Goal: Use online tool/utility: Utilize a website feature to perform a specific function

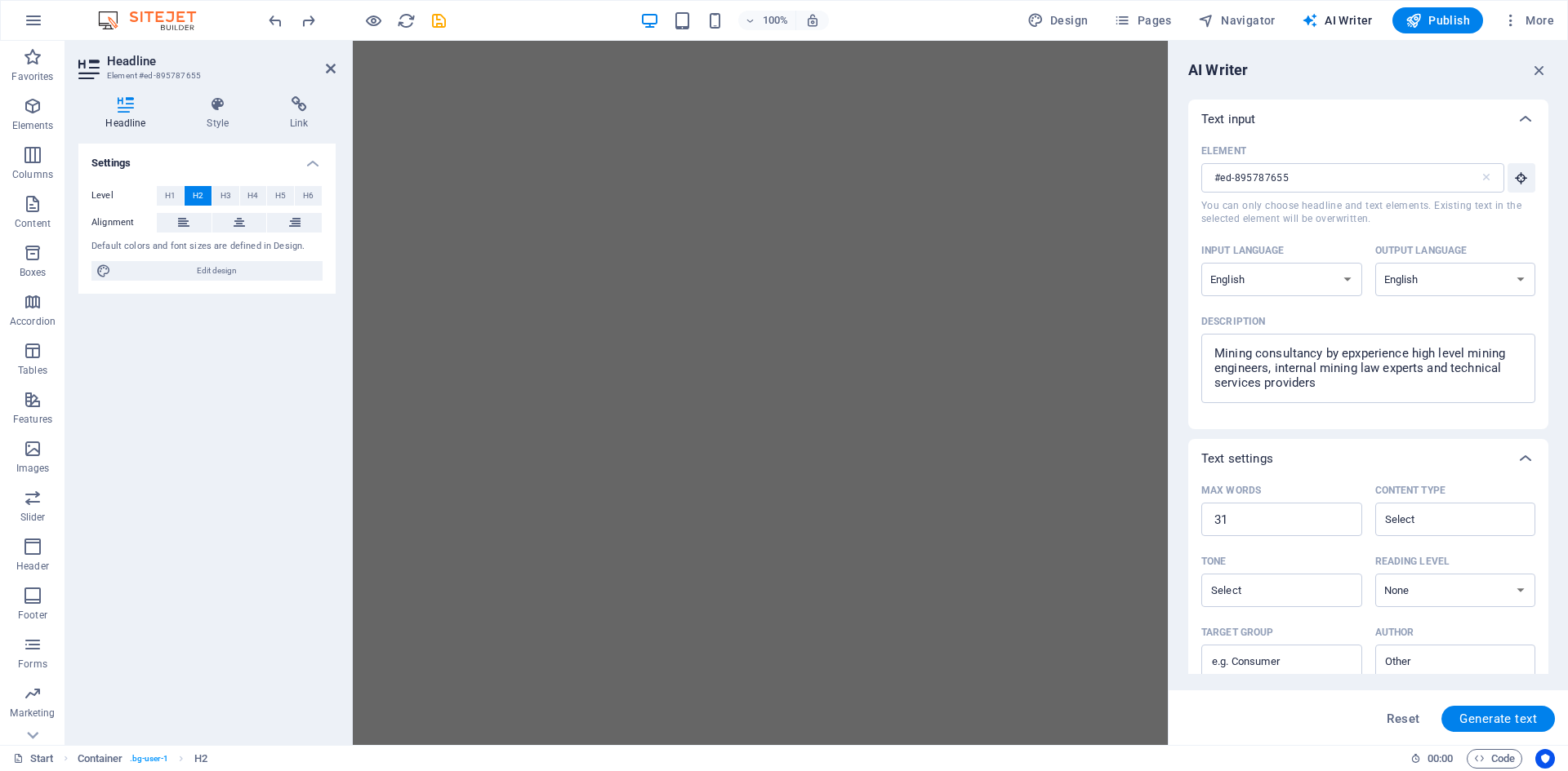
select select "English"
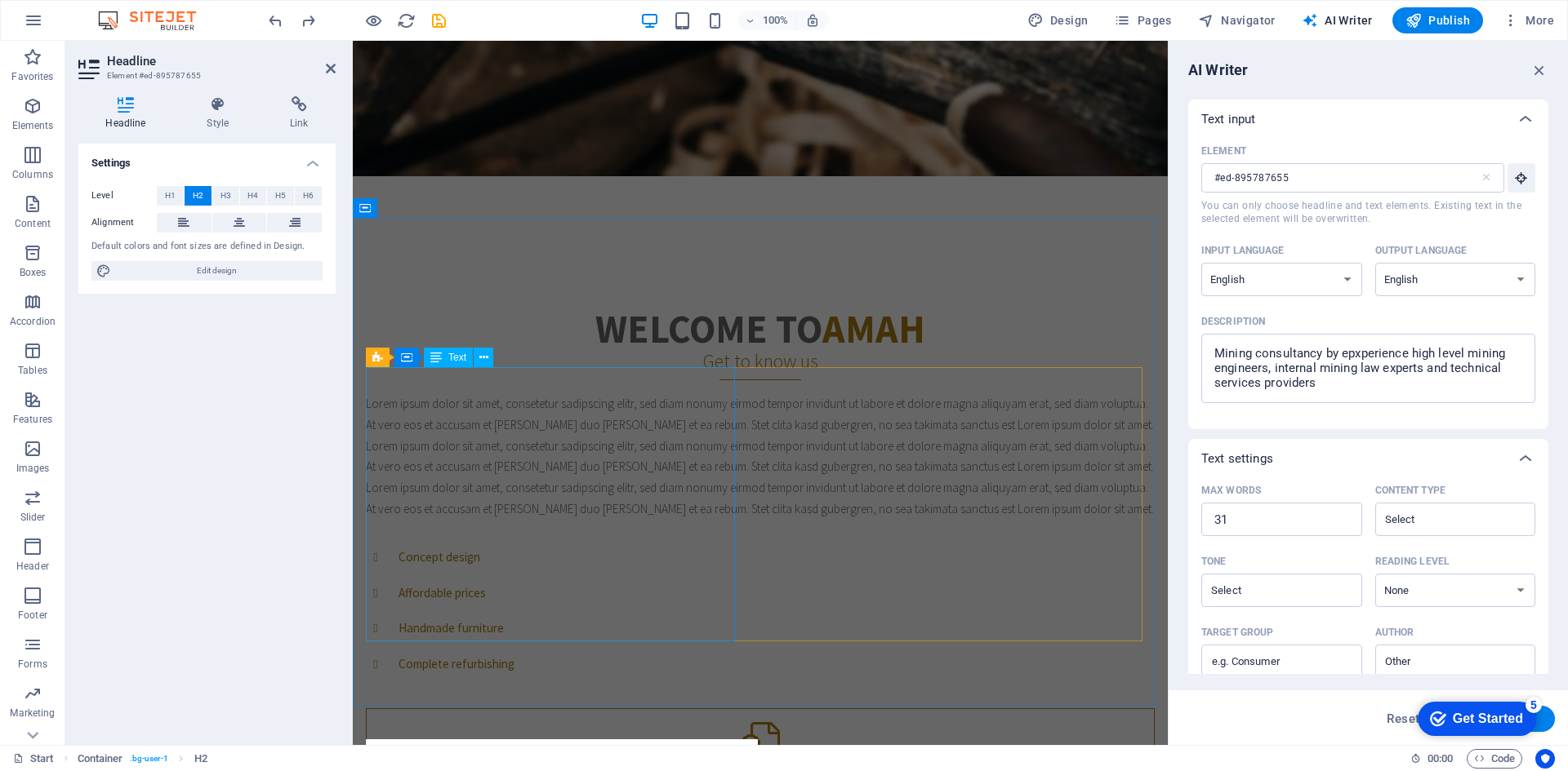
scroll to position [571, 0]
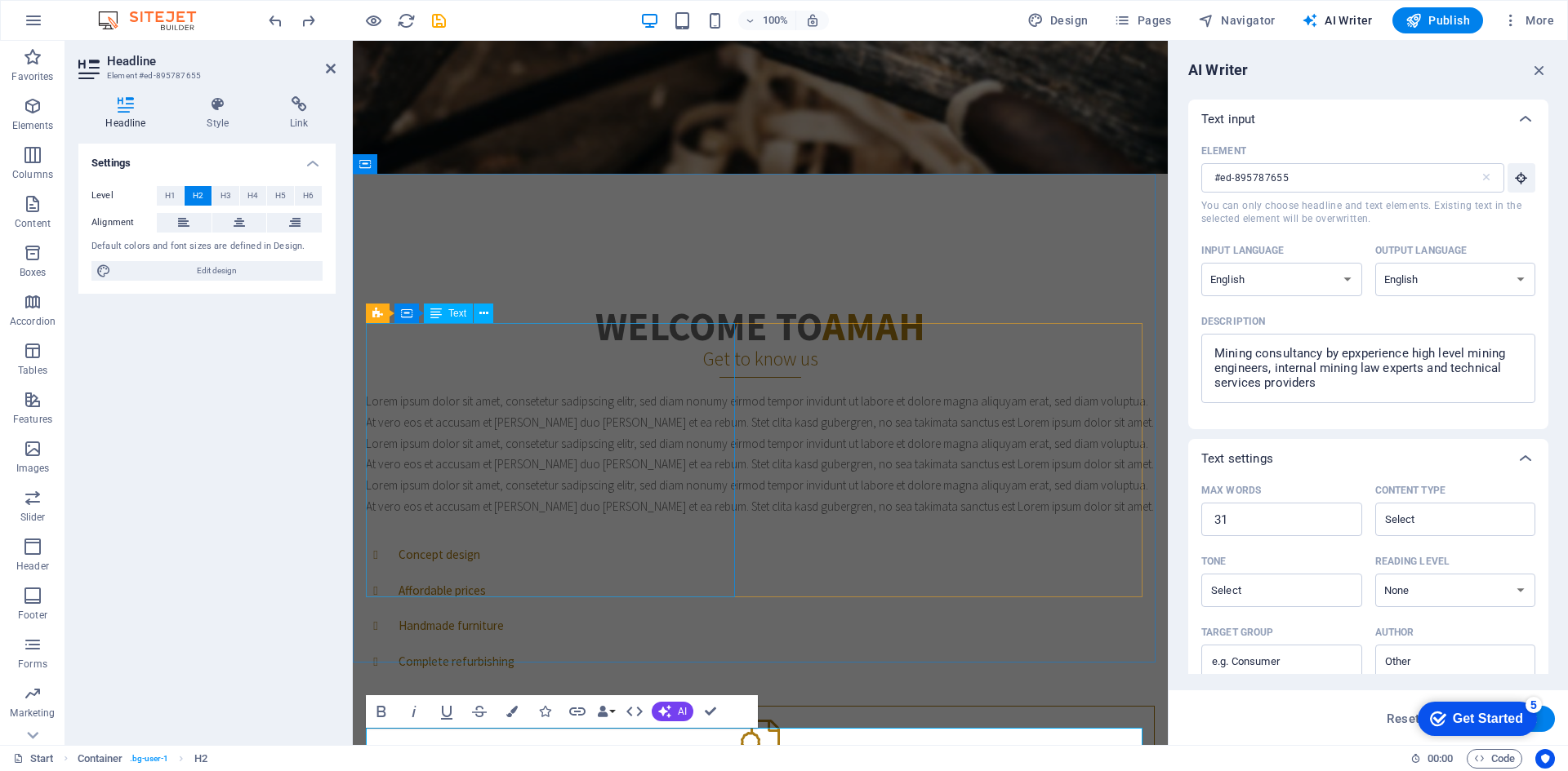
drag, startPoint x: 581, startPoint y: 450, endPoint x: 856, endPoint y: 439, distance: 275.2
click at [865, 447] on div "Lorem ipsum dolor sit amet, consetetur sadipscing elitr, sed diam nonumy eirmod…" at bounding box center [760, 454] width 789 height 127
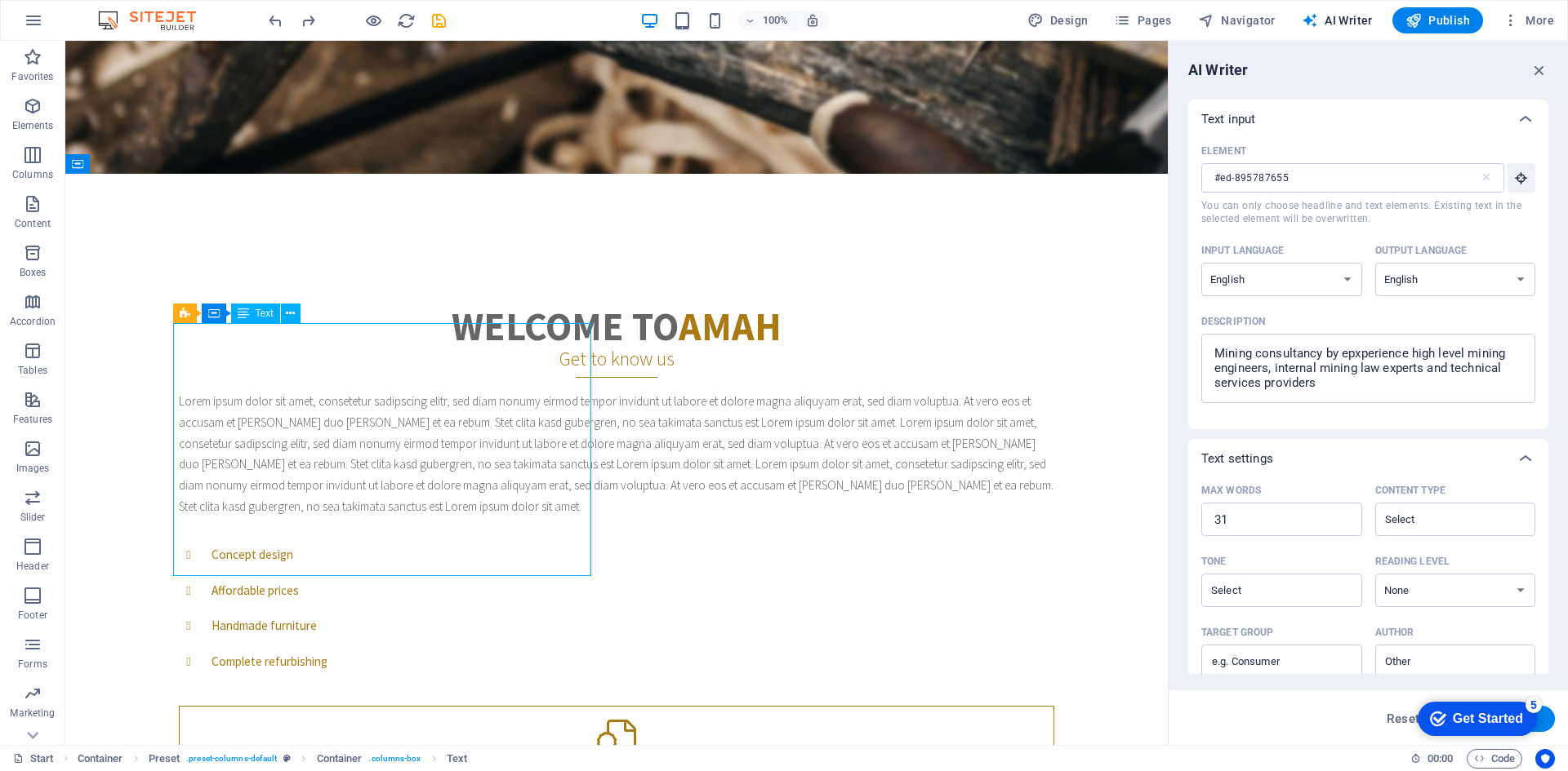
click at [533, 412] on div "Lorem ipsum dolor sit amet, consetetur sadipscing elitr, sed diam nonumy eirmod…" at bounding box center [616, 454] width 875 height 127
click at [352, 391] on div "Lorem ipsum dolor sit amet, consetetur sadipscing elitr, sed diam nonumy eirmod…" at bounding box center [616, 454] width 875 height 127
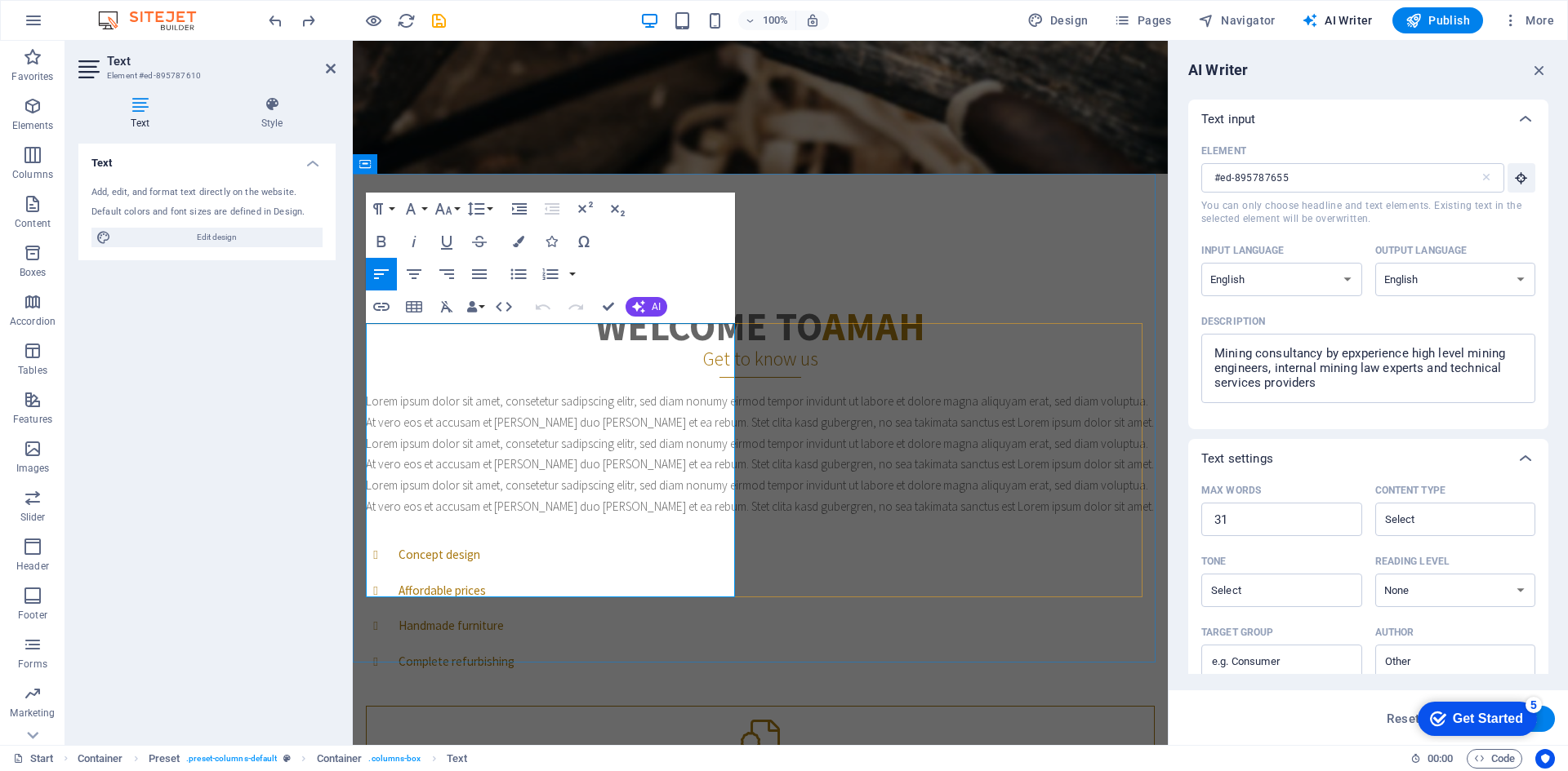
type input "#ed-895787610"
click at [434, 391] on p "Lorem ipsum dolor sit amet, consetetur sadipscing elitr, sed diam nonumy eirmod…" at bounding box center [760, 454] width 789 height 127
click at [436, 391] on p "Lorem ipsum dolor sit amet, consetetur sadipscing elitr, sed diam nonumy eirmod…" at bounding box center [760, 454] width 789 height 127
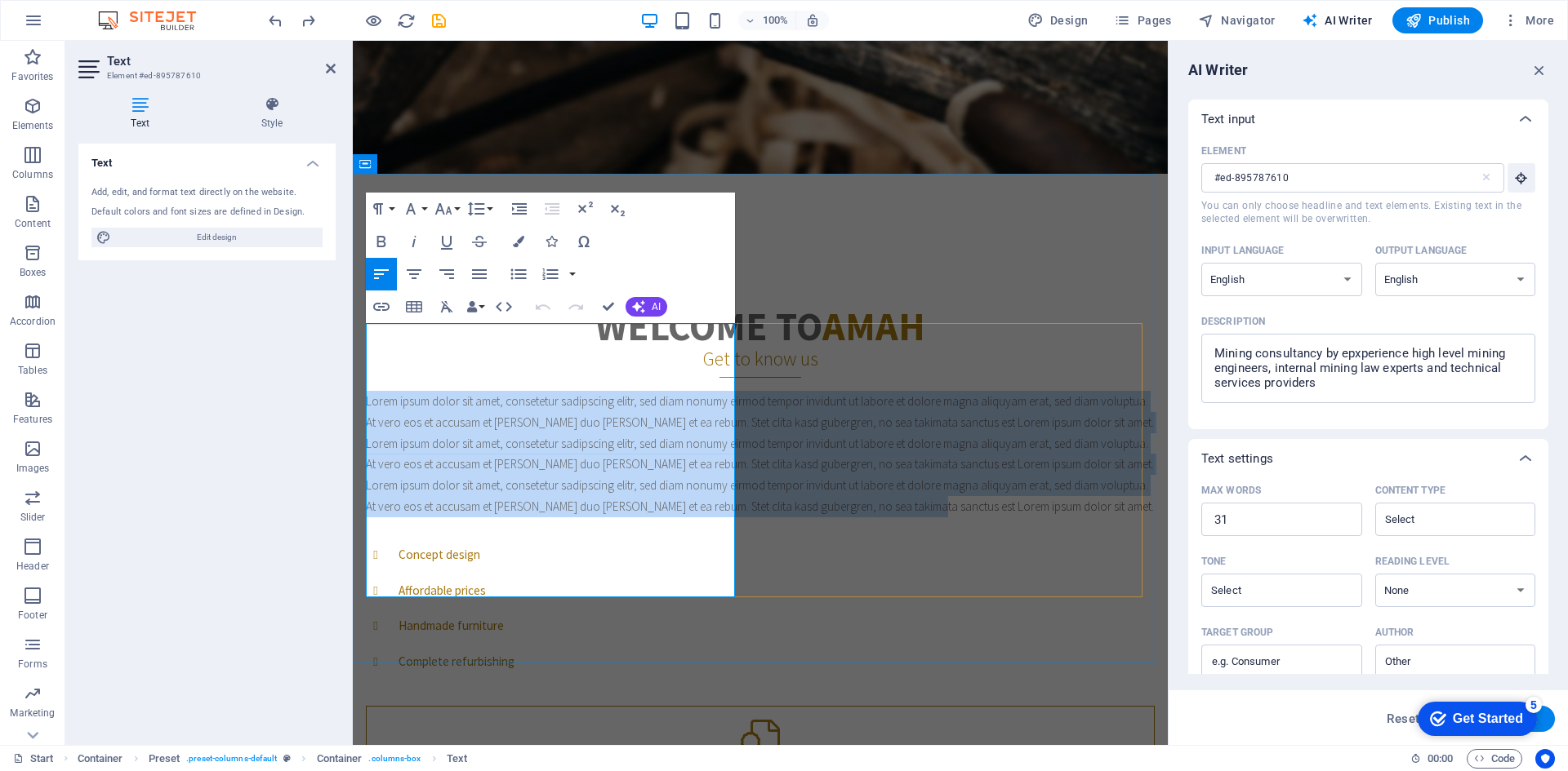
click at [436, 391] on p "Lorem ipsum dolor sit amet, consetetur sadipscing elitr, sed diam nonumy eirmod…" at bounding box center [760, 454] width 789 height 127
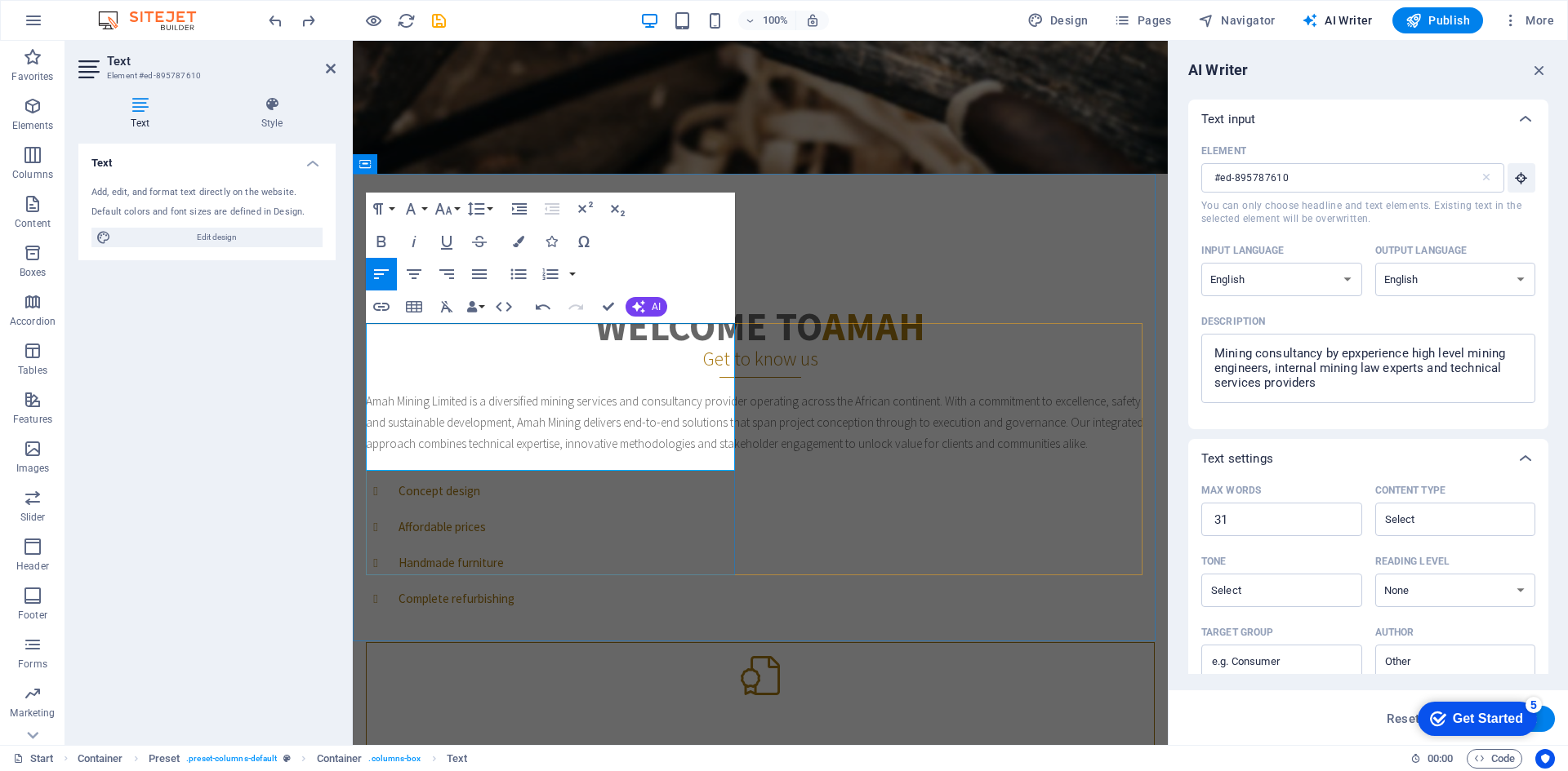
drag, startPoint x: 630, startPoint y: 455, endPoint x: 614, endPoint y: 469, distance: 21.3
click at [629, 455] on p "Amah Mining Limited is a diversified mining services and consultancy provider o…" at bounding box center [760, 423] width 789 height 64
click at [643, 455] on div "Amah Mining Limited is a diversified mining services and consultancy provider o…" at bounding box center [760, 423] width 789 height 64
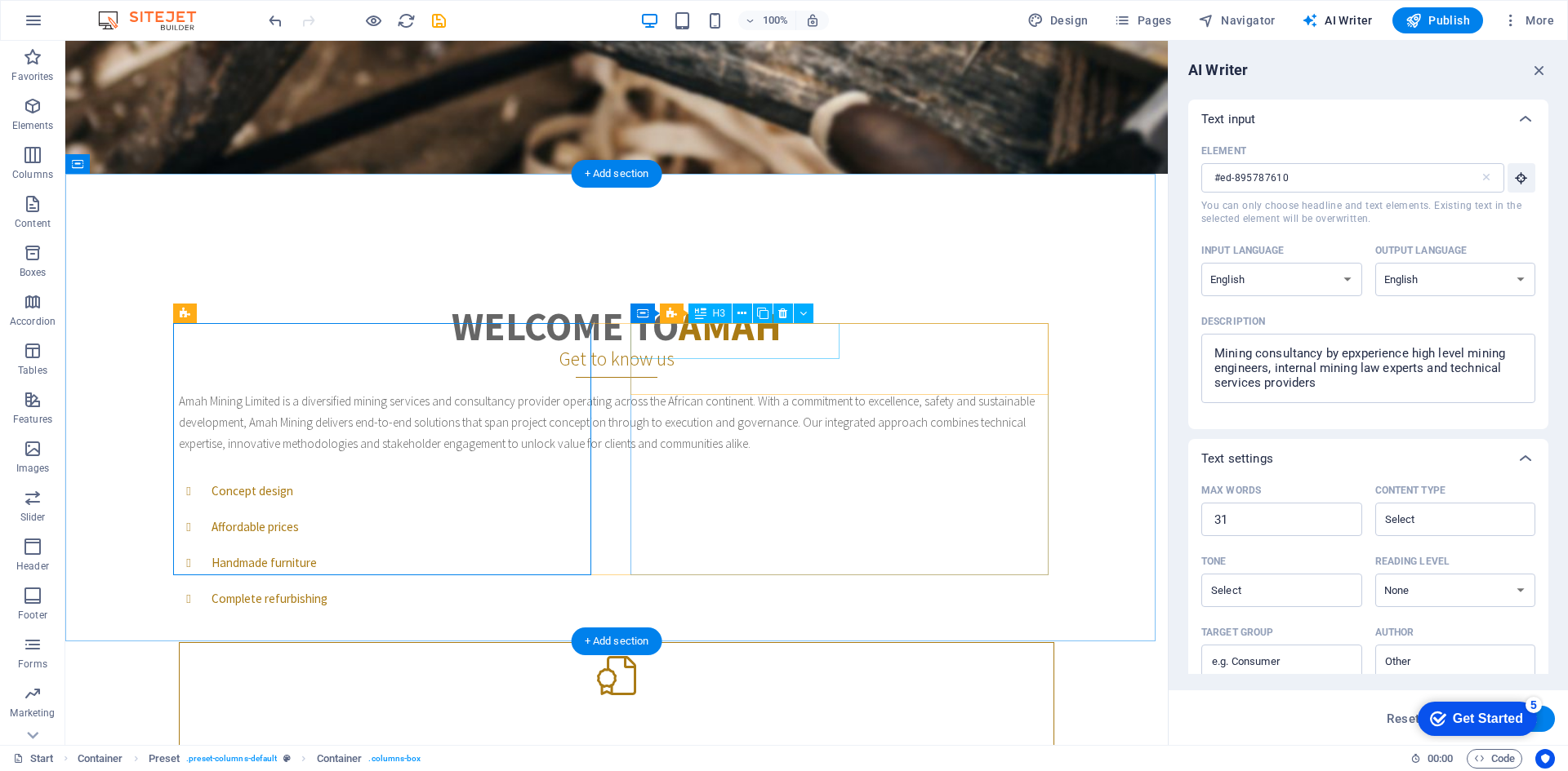
click at [733, 473] on div "Concept design" at bounding box center [616, 491] width 875 height 36
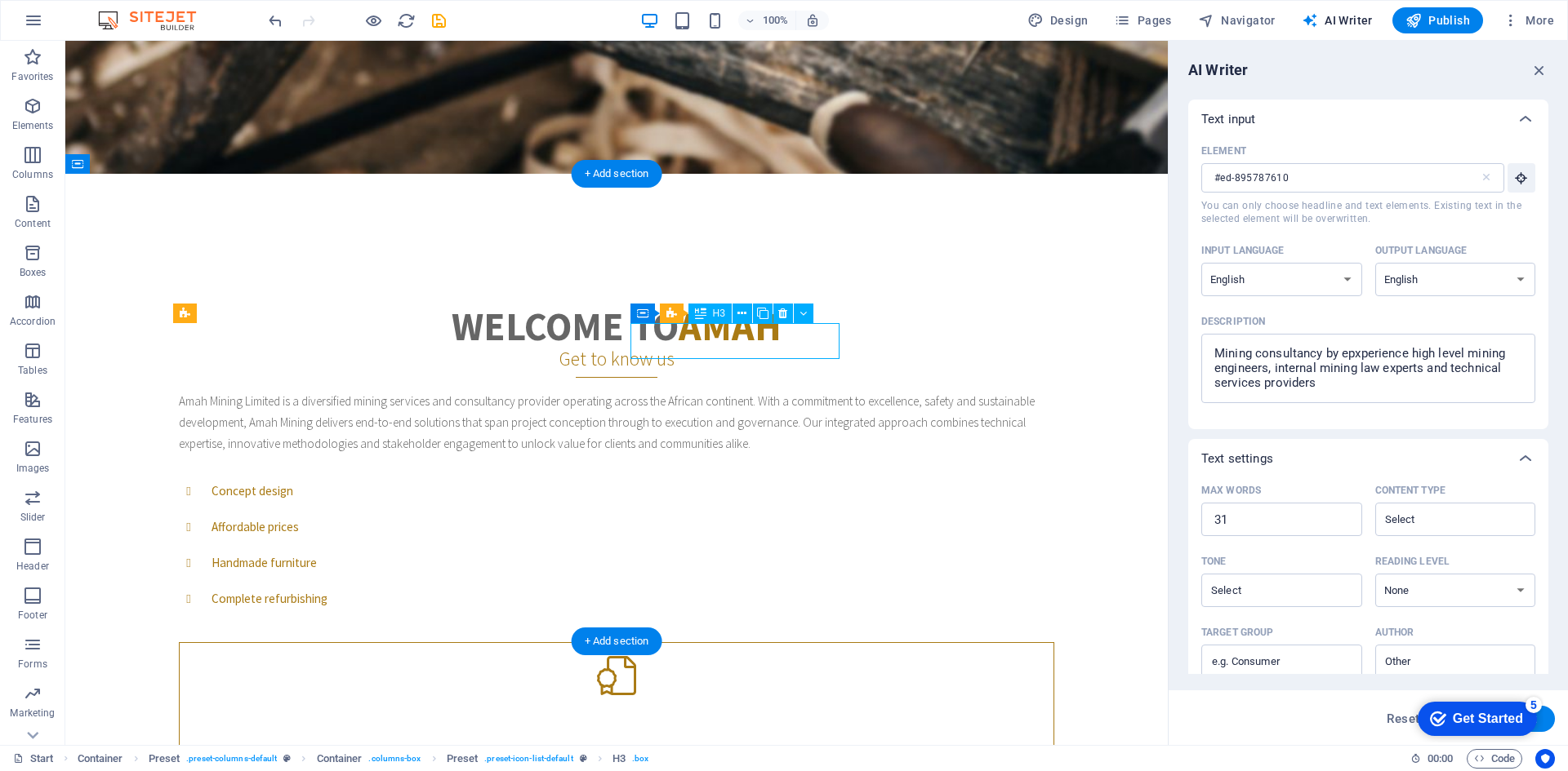
click at [745, 473] on div "Concept design" at bounding box center [616, 491] width 875 height 36
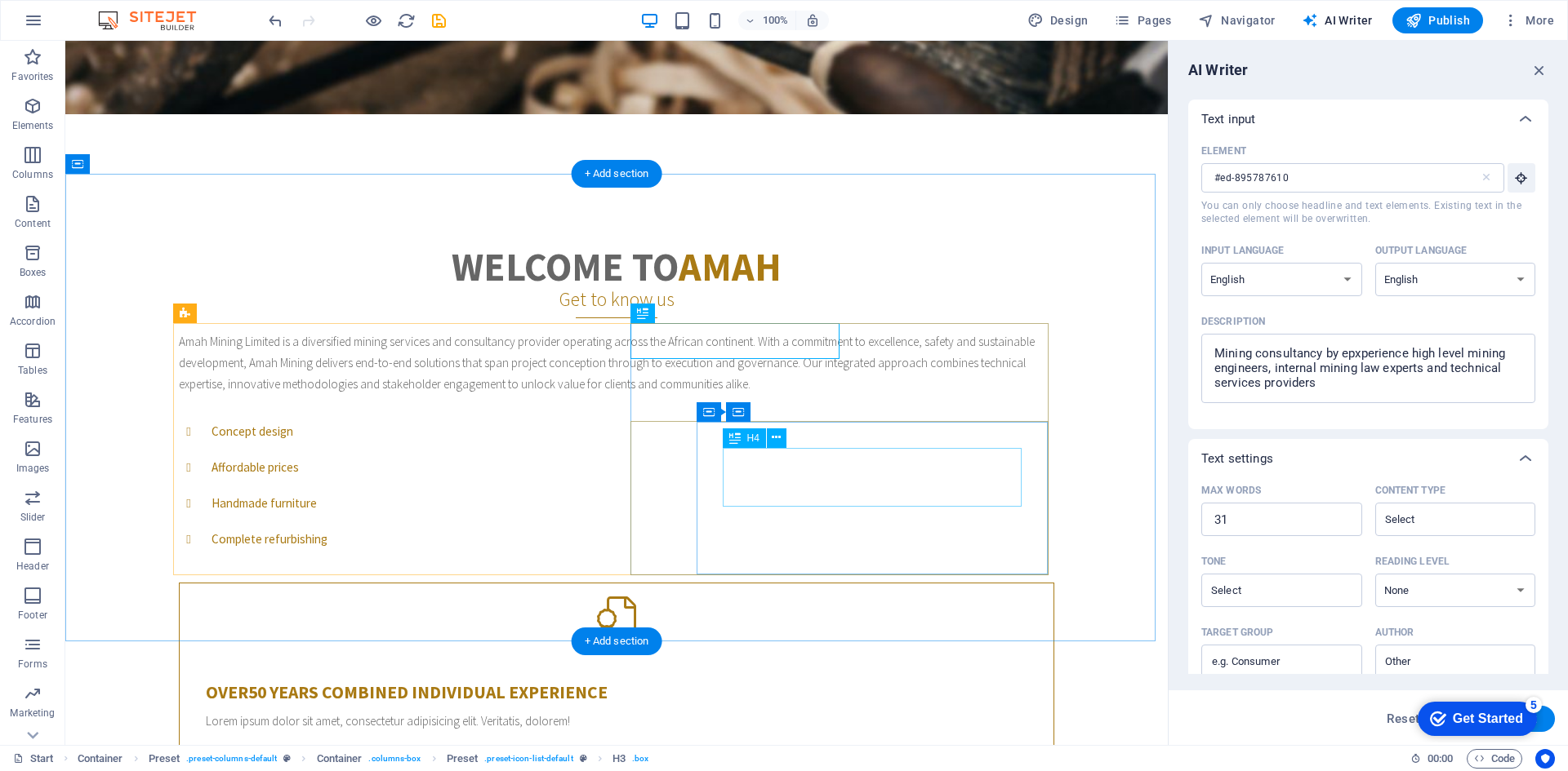
scroll to position [653, 0]
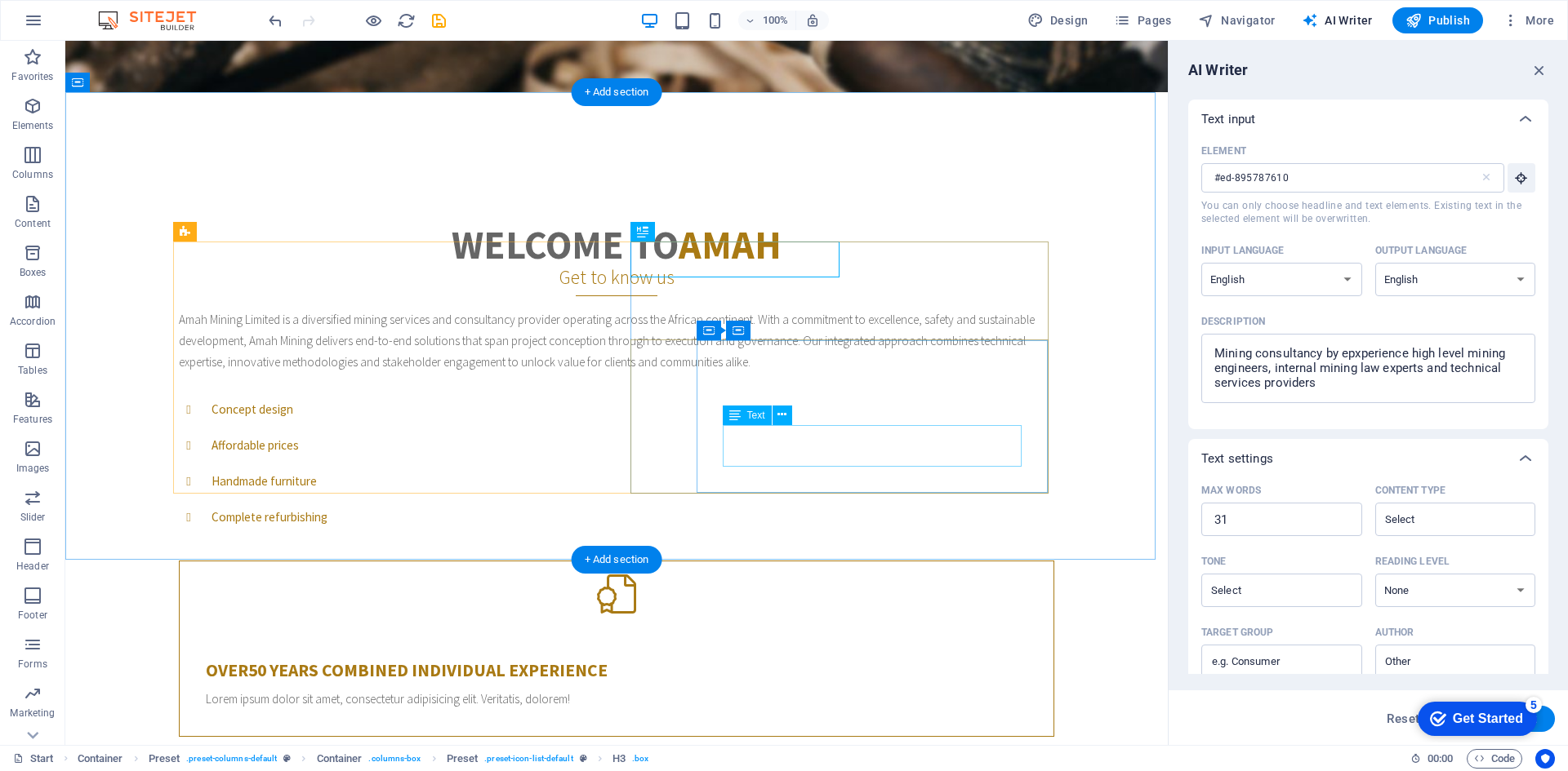
click at [830, 689] on div "Lorem ipsum dolor sit amet, consectetur adipisicing elit. Veritatis, dolorem!" at bounding box center [616, 699] width 822 height 21
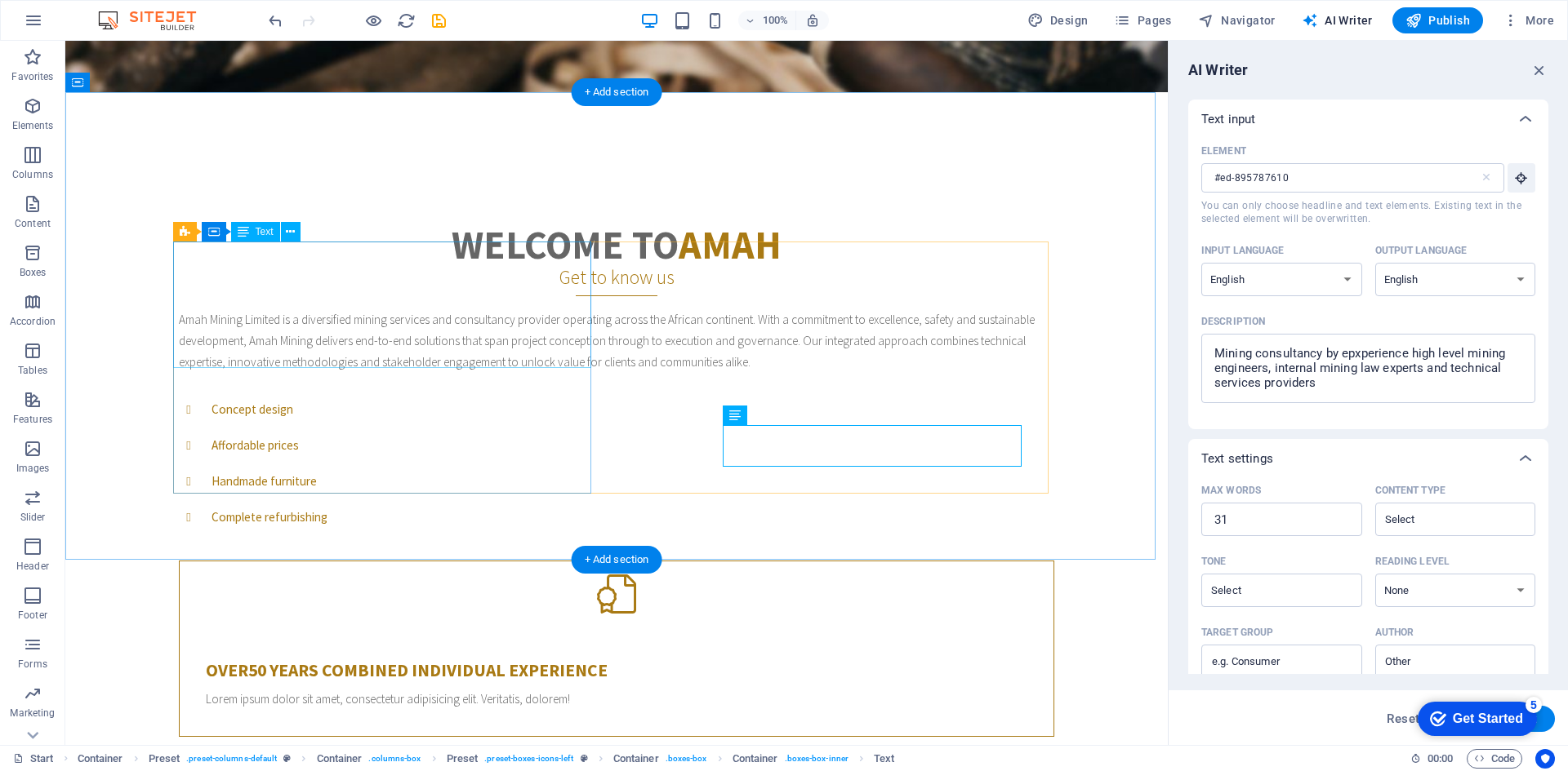
click at [332, 363] on div "Amah Mining Limited is a diversified mining services and consultancy provider o…" at bounding box center [616, 341] width 875 height 64
drag, startPoint x: 350, startPoint y: 406, endPoint x: 364, endPoint y: 371, distance: 37.7
click at [350, 373] on div "Amah Mining Limited is a diversified mining services and consultancy provider o…" at bounding box center [616, 341] width 875 height 64
click at [451, 347] on div "Amah Mining Limited is a diversified mining services and consultancy provider o…" at bounding box center [616, 341] width 875 height 64
click at [317, 310] on div "Amah Mining Limited is a diversified mining services and consultancy provider o…" at bounding box center [616, 341] width 875 height 64
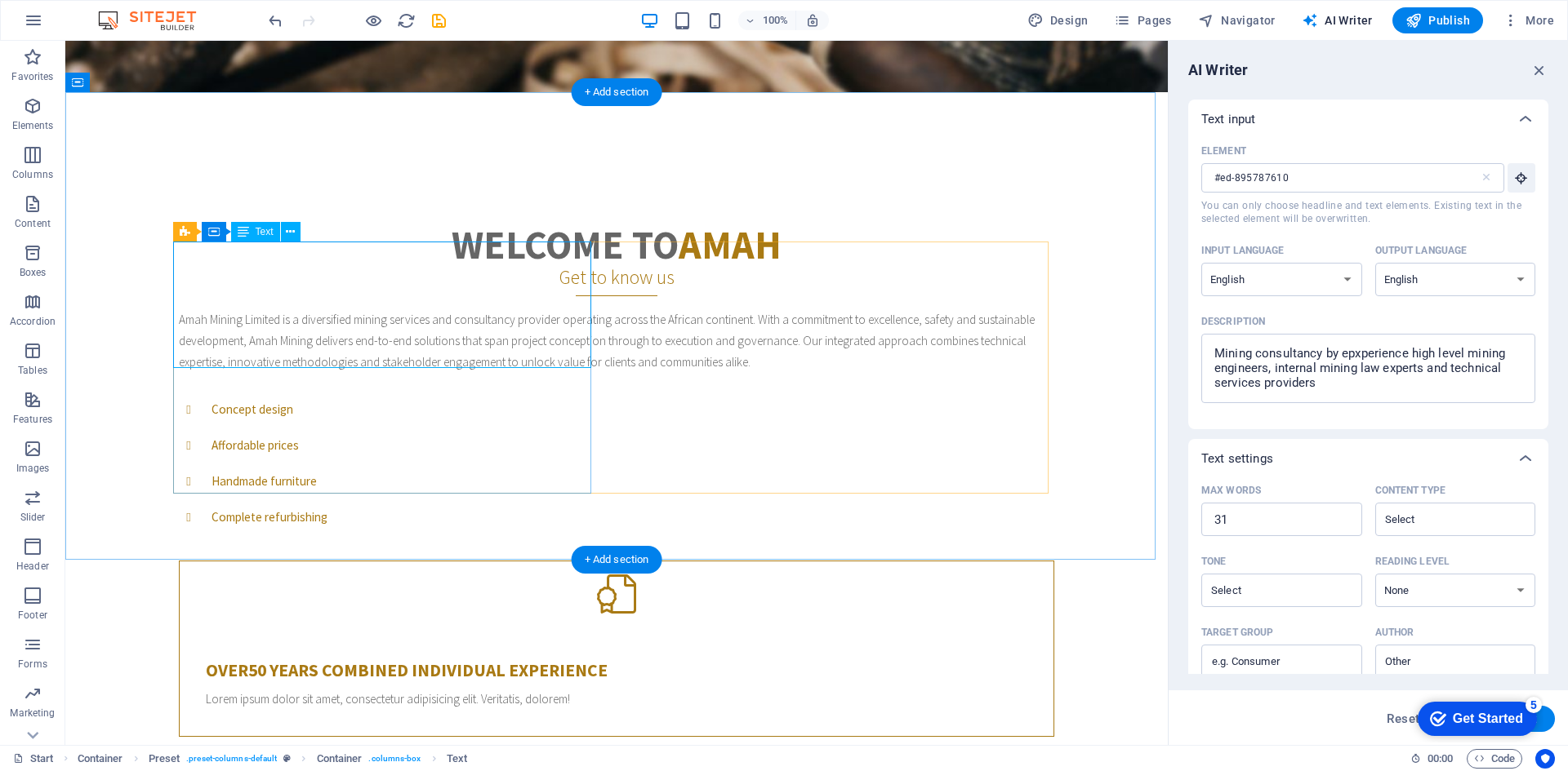
click at [337, 310] on div "Amah Mining Limited is a diversified mining services and consultancy provider o…" at bounding box center [616, 341] width 875 height 64
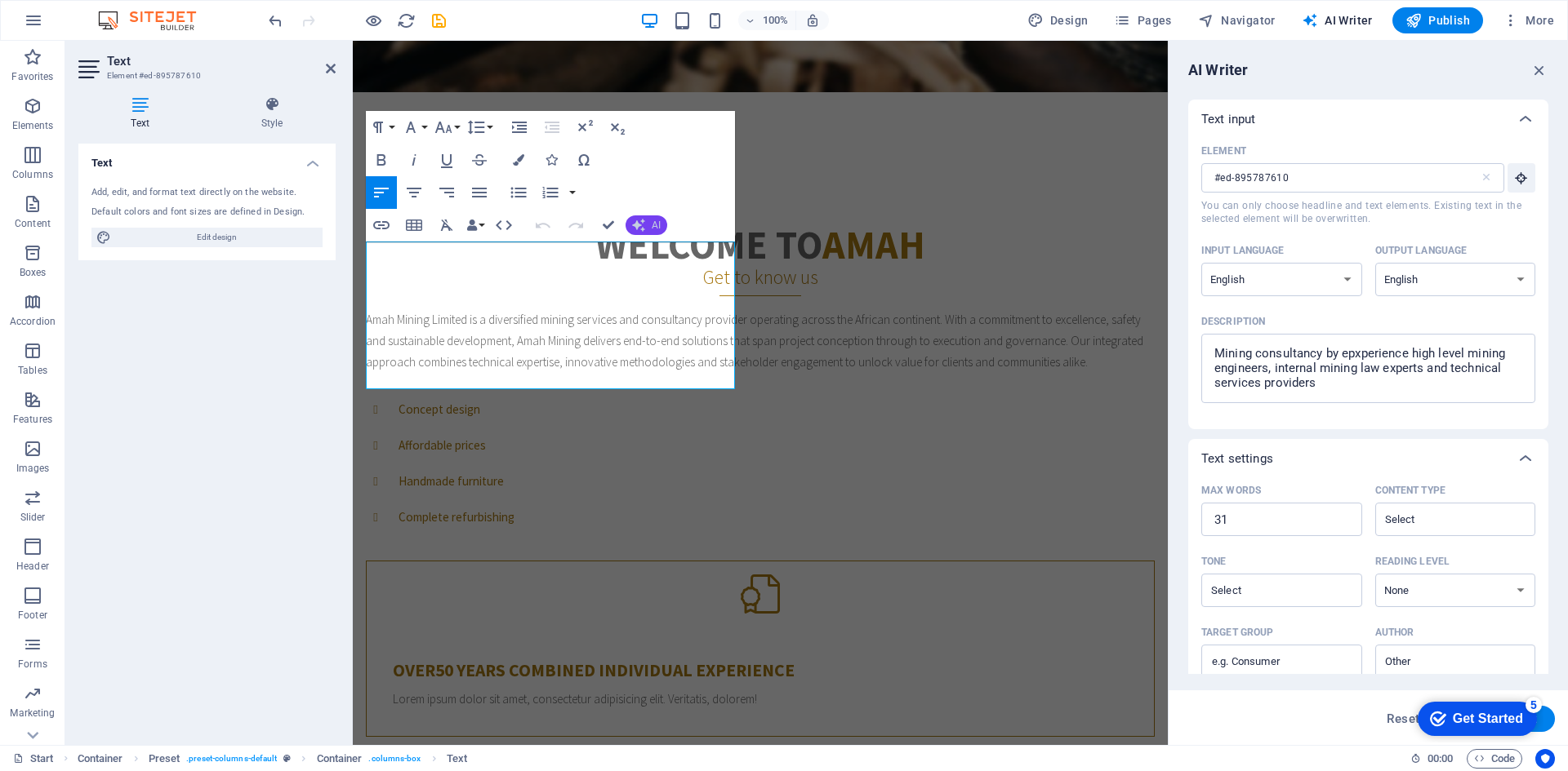
click at [647, 222] on button "AI" at bounding box center [646, 225] width 42 height 19
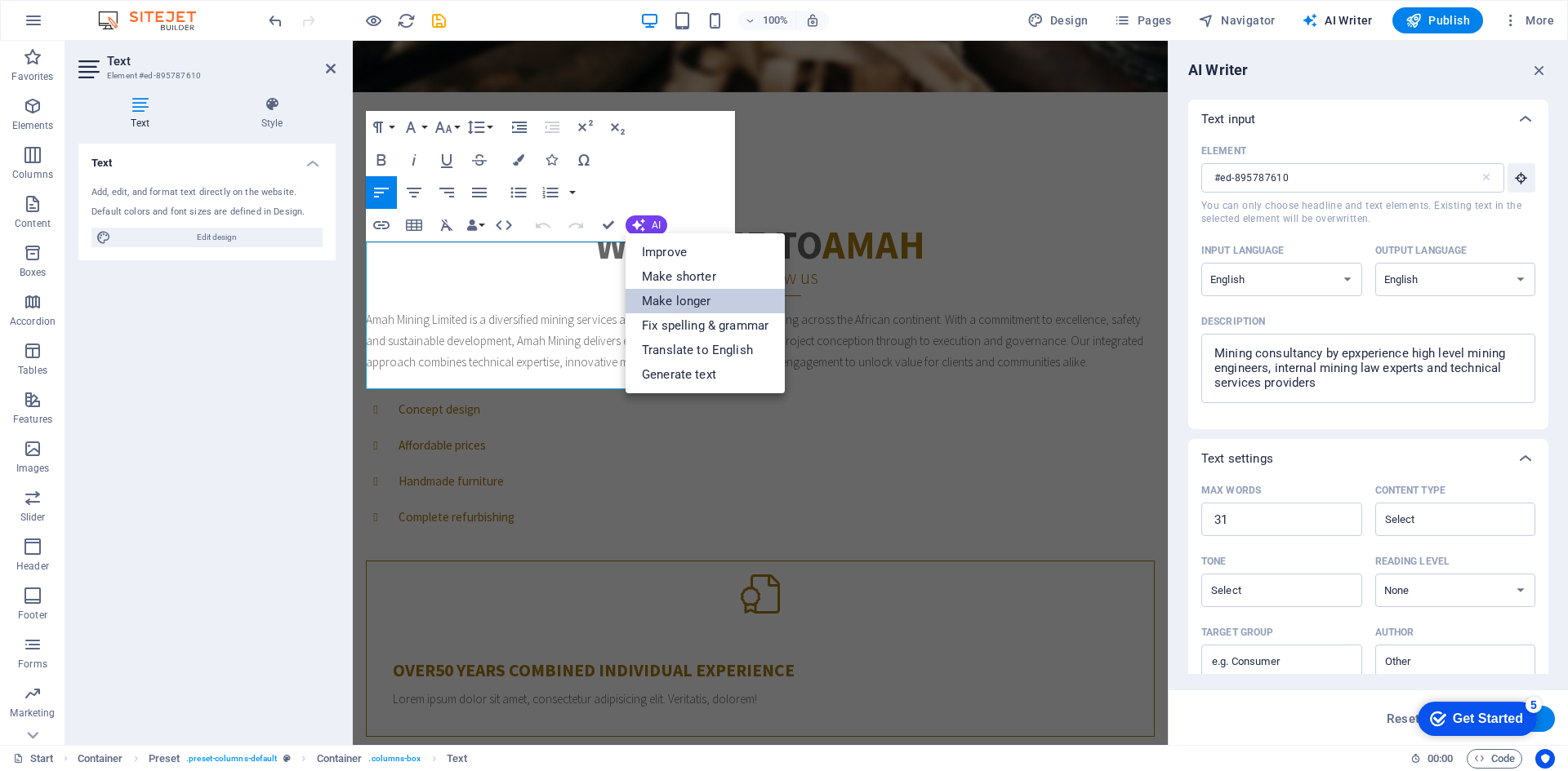
click at [718, 308] on link "Make longer" at bounding box center [705, 300] width 159 height 24
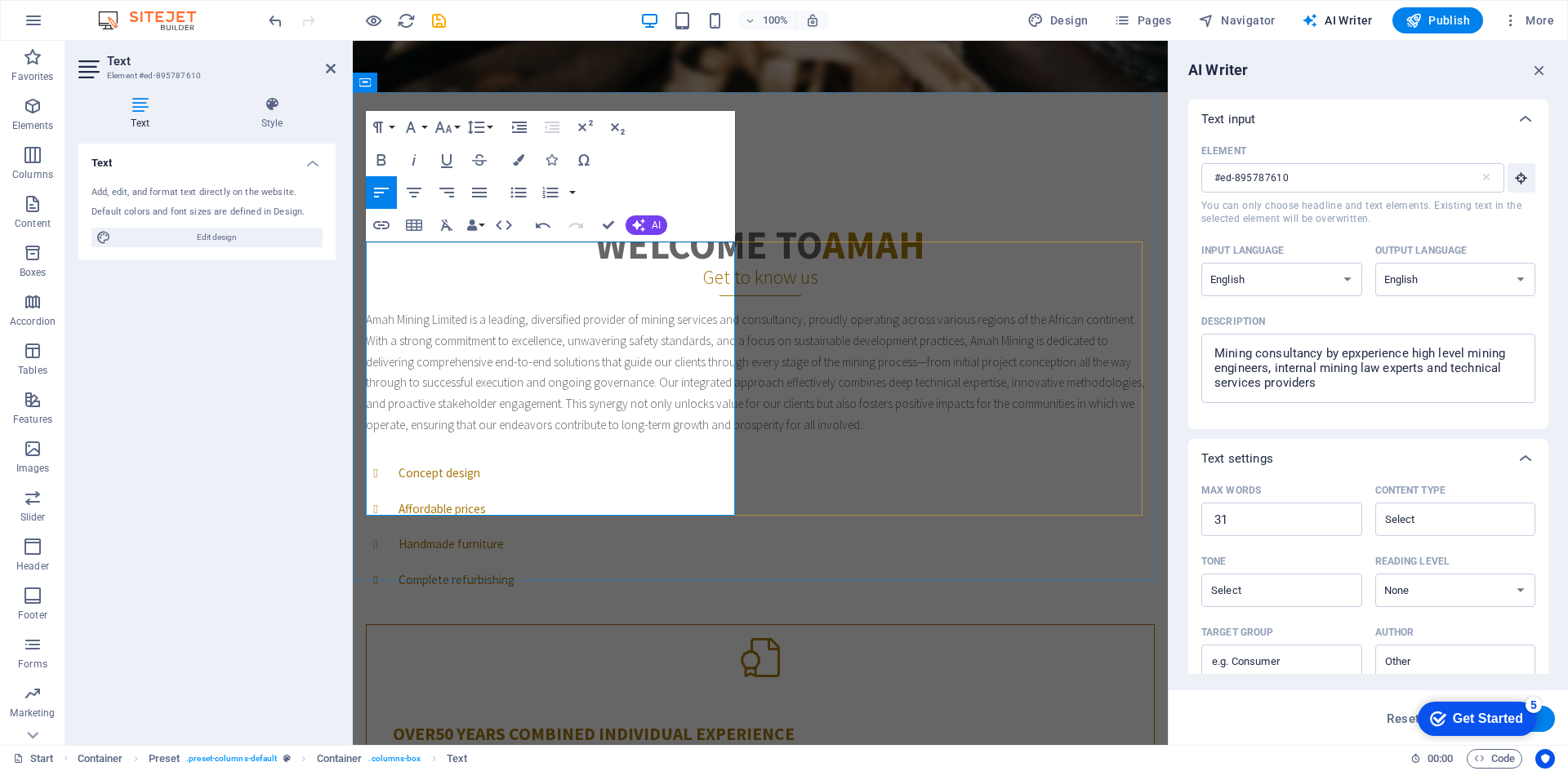
drag, startPoint x: 595, startPoint y: 420, endPoint x: 616, endPoint y: 424, distance: 21.4
click at [598, 421] on p "Amah Mining Limited is a leading, diversified provider of mining services and c…" at bounding box center [760, 372] width 789 height 127
click at [536, 436] on p "Amah Mining Limited is a leading, diversified provider of mining services and c…" at bounding box center [760, 372] width 789 height 127
click at [545, 436] on p "Amah Mining Limited is a leading, diversified provider of mining services and c…" at bounding box center [760, 372] width 789 height 127
click at [657, 436] on p "Amah Mining Limited is a leading, diversified provider of mining services and c…" at bounding box center [760, 372] width 789 height 127
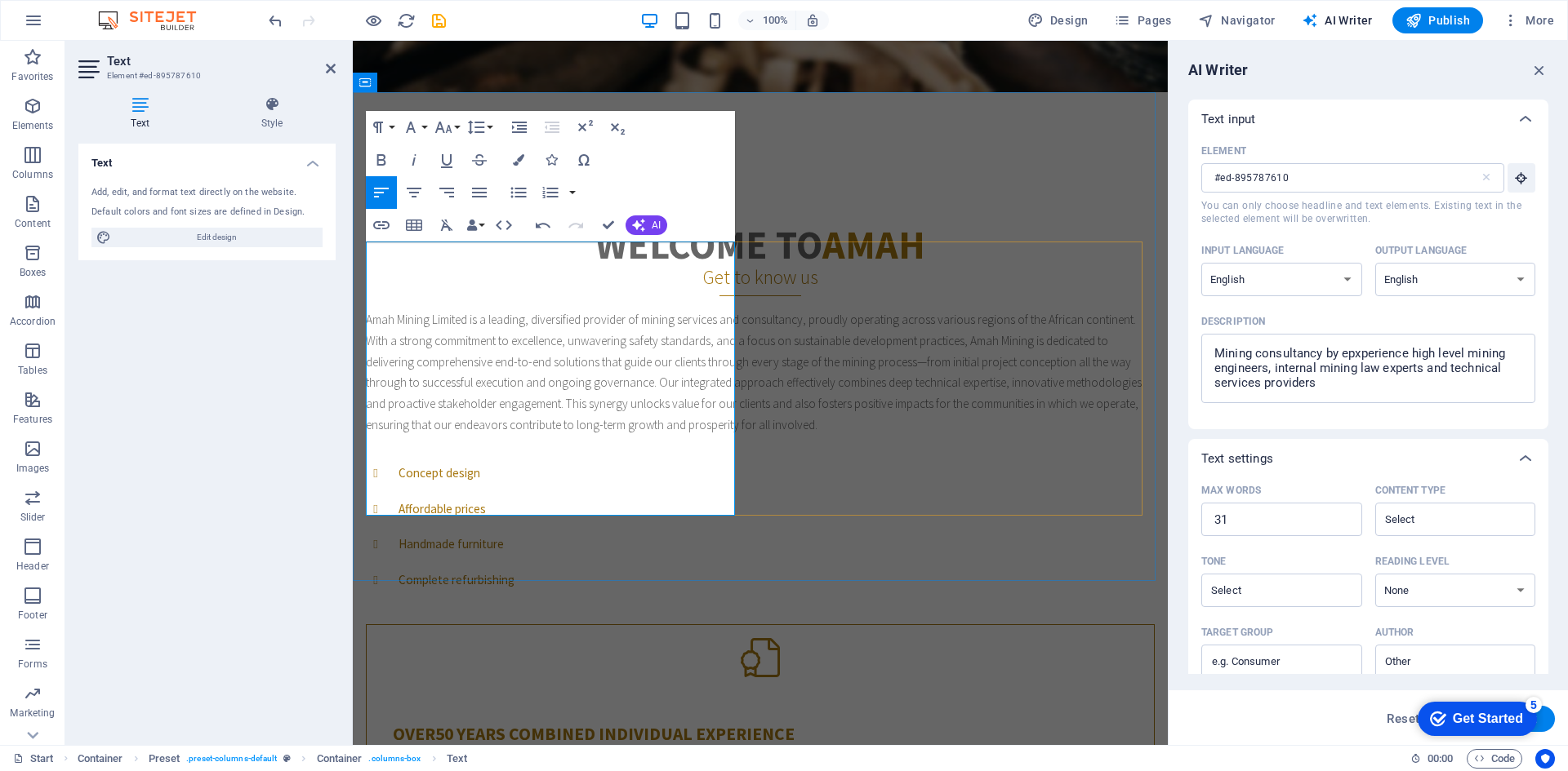
click at [657, 436] on p "Amah Mining Limited is a leading, diversified provider of mining services and c…" at bounding box center [760, 372] width 789 height 127
click at [428, 436] on p "Amah Mining Limited is a leading, diversified provider of mining services and c…" at bounding box center [760, 372] width 789 height 127
click at [531, 436] on p "Amah Mining Limited is a leading, diversified provider of mining services and c…" at bounding box center [760, 372] width 789 height 127
click at [763, 382] on div "Amah Mining Limited is a leading, diversified provider of mining services and c…" at bounding box center [760, 555] width 789 height 492
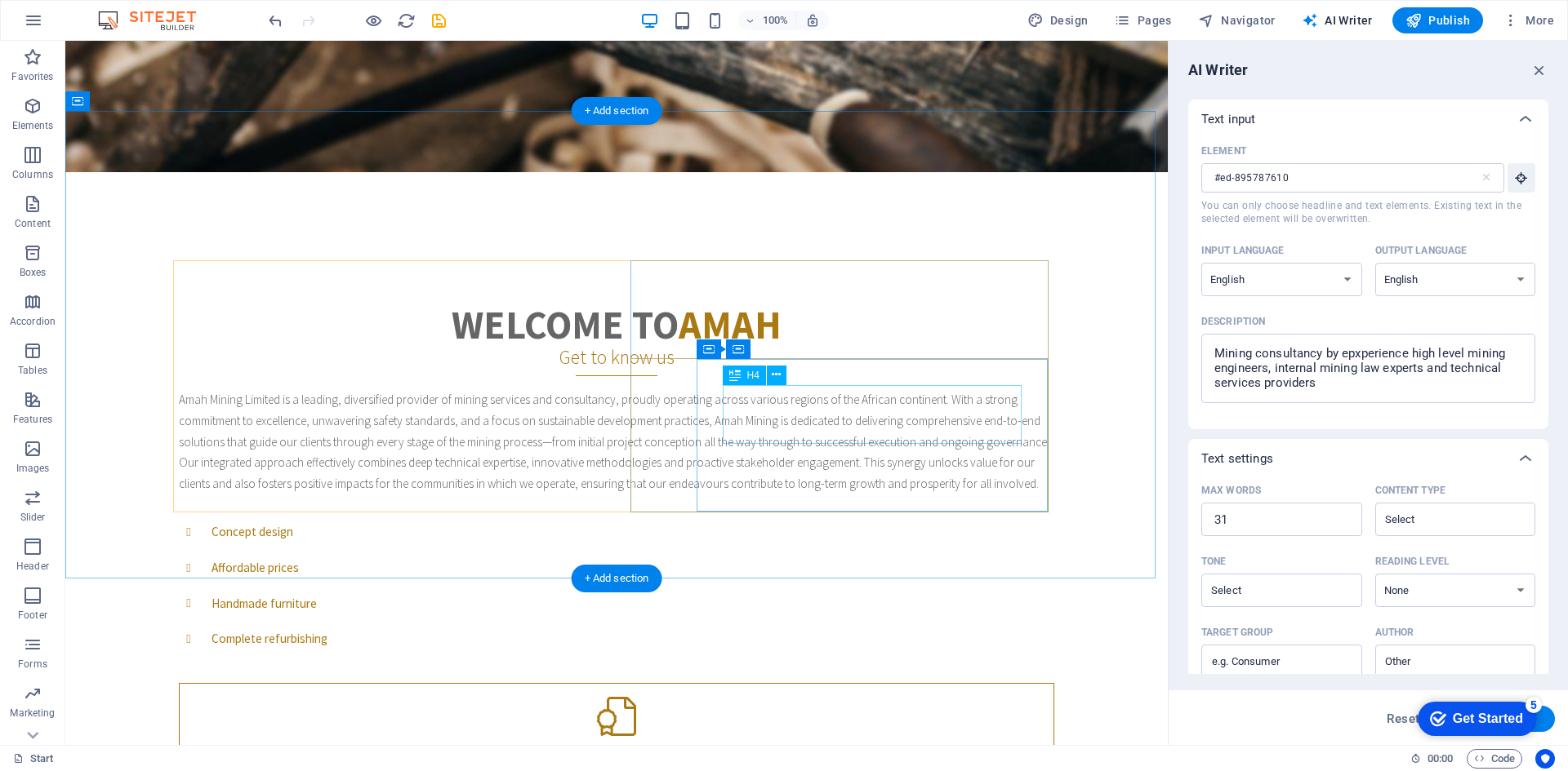
scroll to position [571, 0]
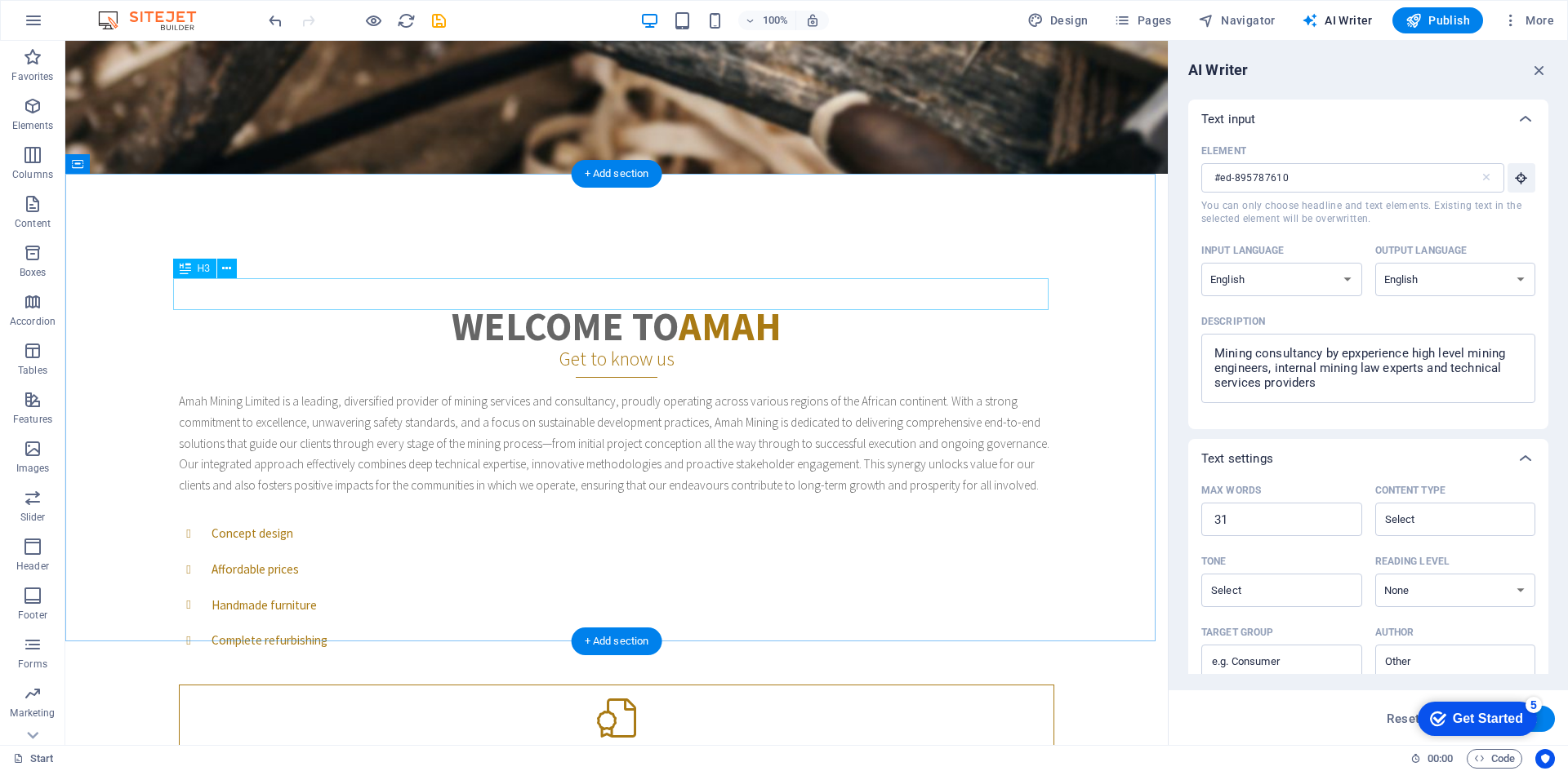
click at [605, 346] on div "Get to know us" at bounding box center [616, 362] width 875 height 32
click at [642, 516] on div "Concept design" at bounding box center [616, 534] width 875 height 36
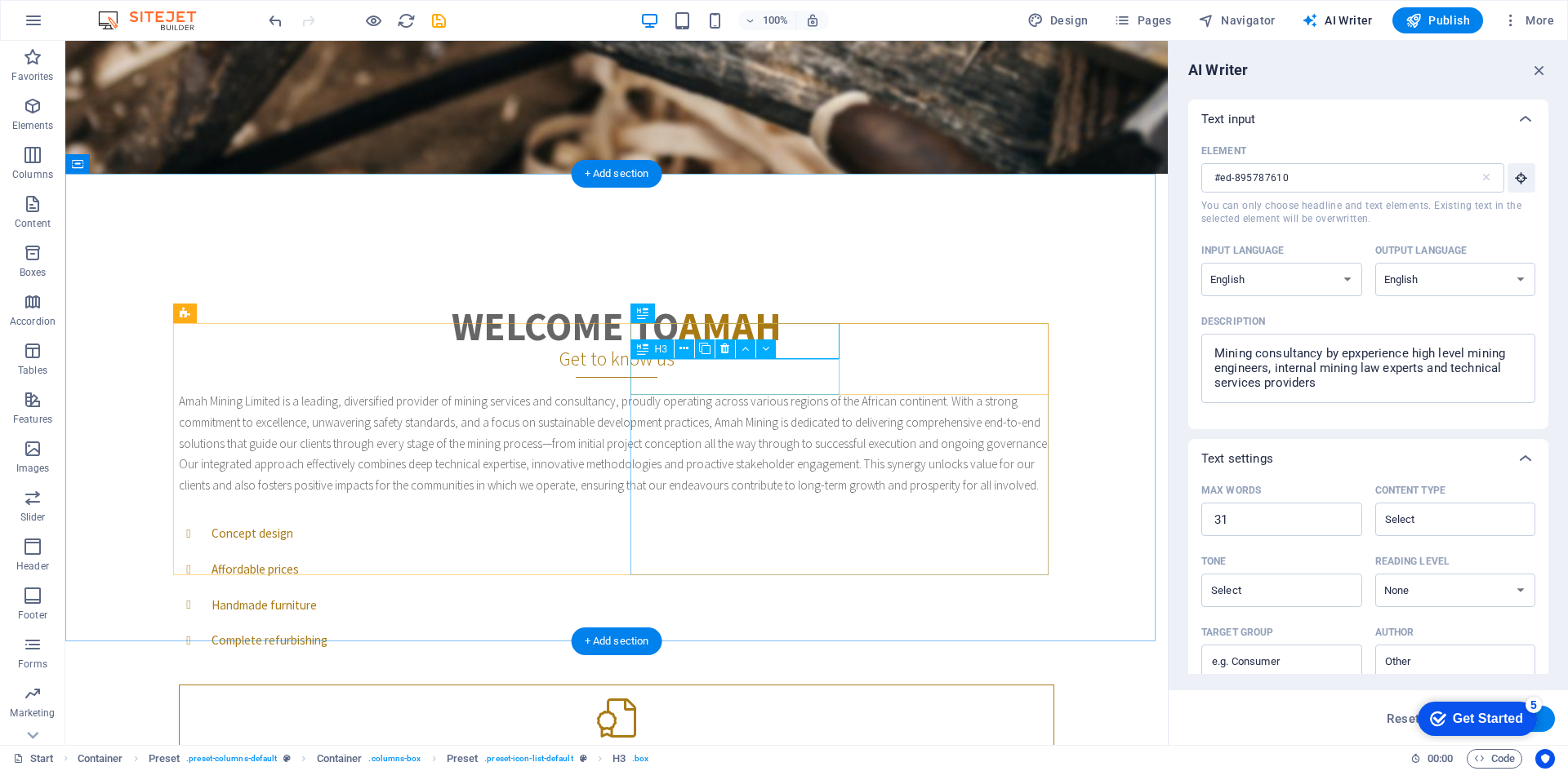
click at [720, 588] on div "Handmade furniture" at bounding box center [616, 606] width 875 height 36
click at [698, 588] on div "Handmade furniture" at bounding box center [616, 606] width 875 height 36
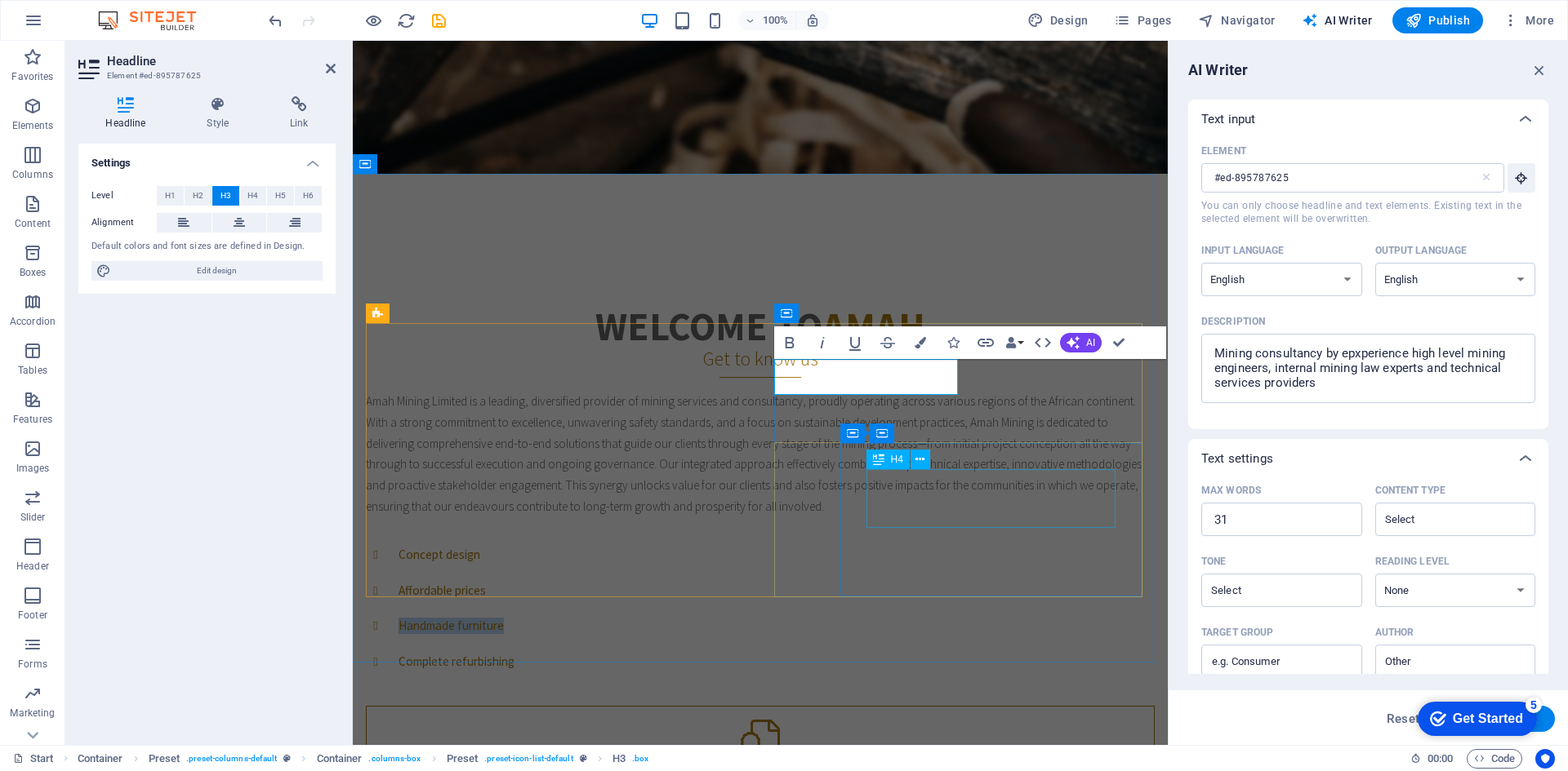
drag, startPoint x: 1084, startPoint y: 468, endPoint x: 1362, endPoint y: 461, distance: 278.1
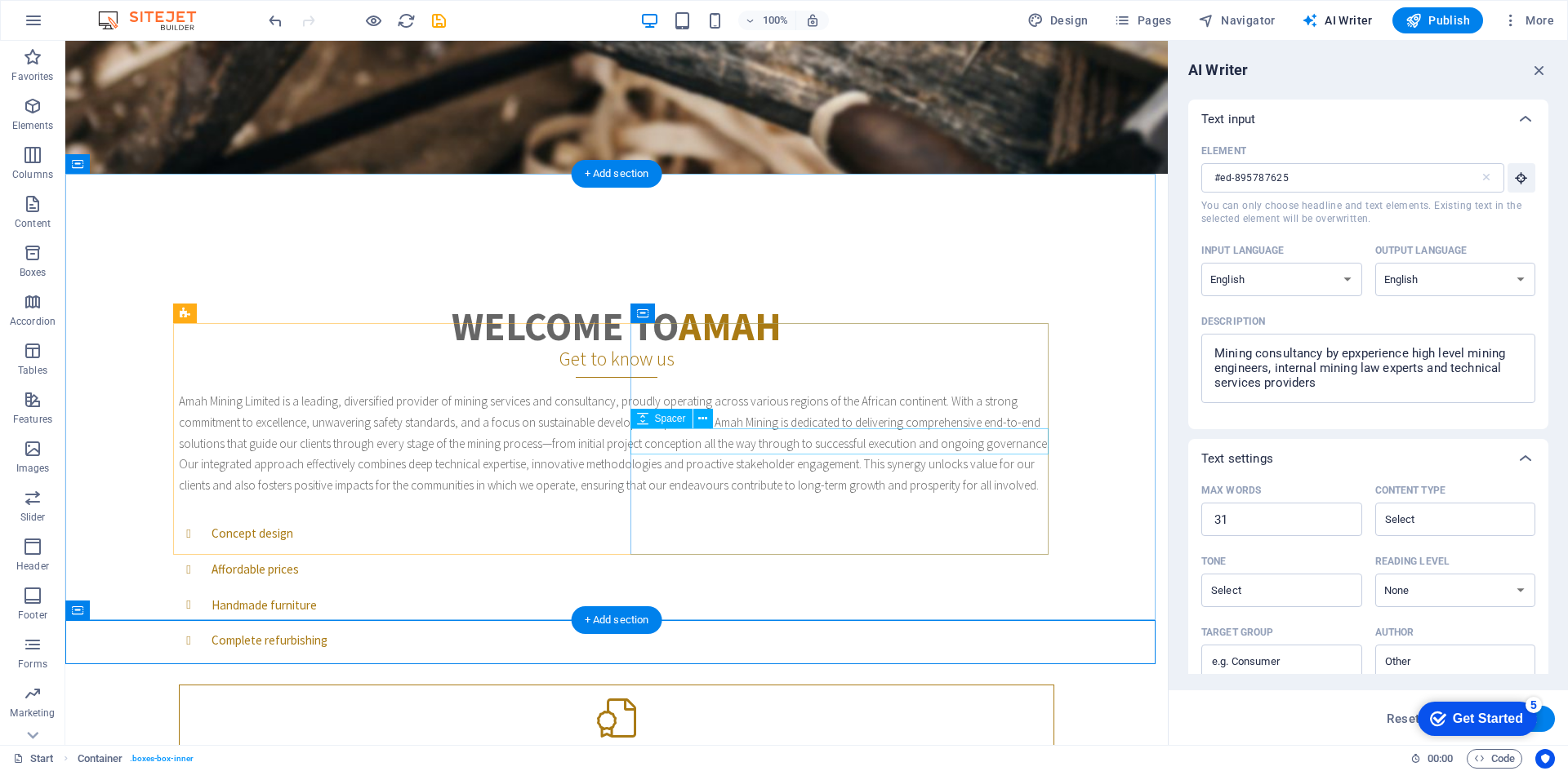
click at [881, 659] on div at bounding box center [616, 671] width 875 height 26
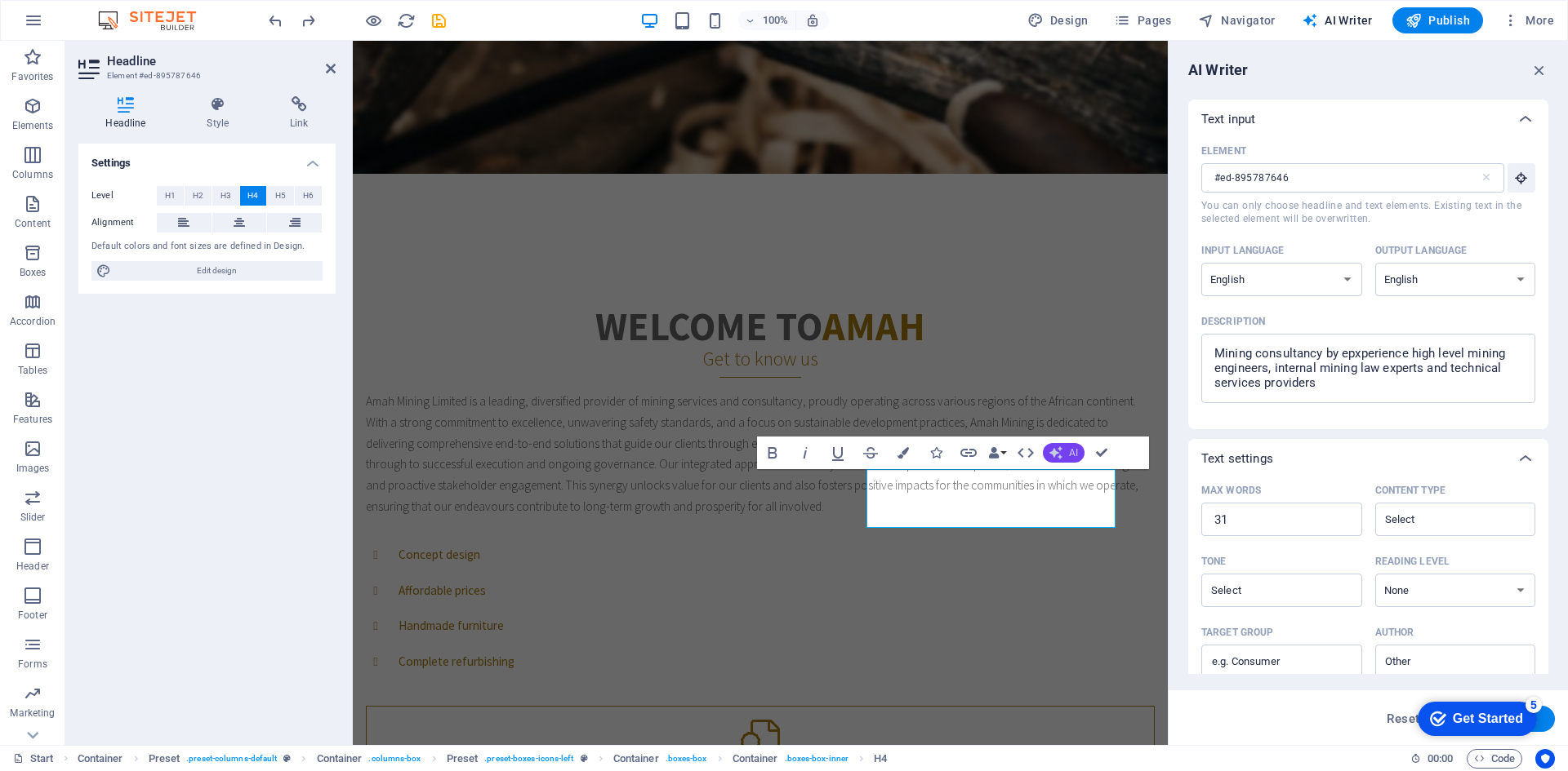
click at [1069, 449] on span "AI" at bounding box center [1074, 453] width 9 height 10
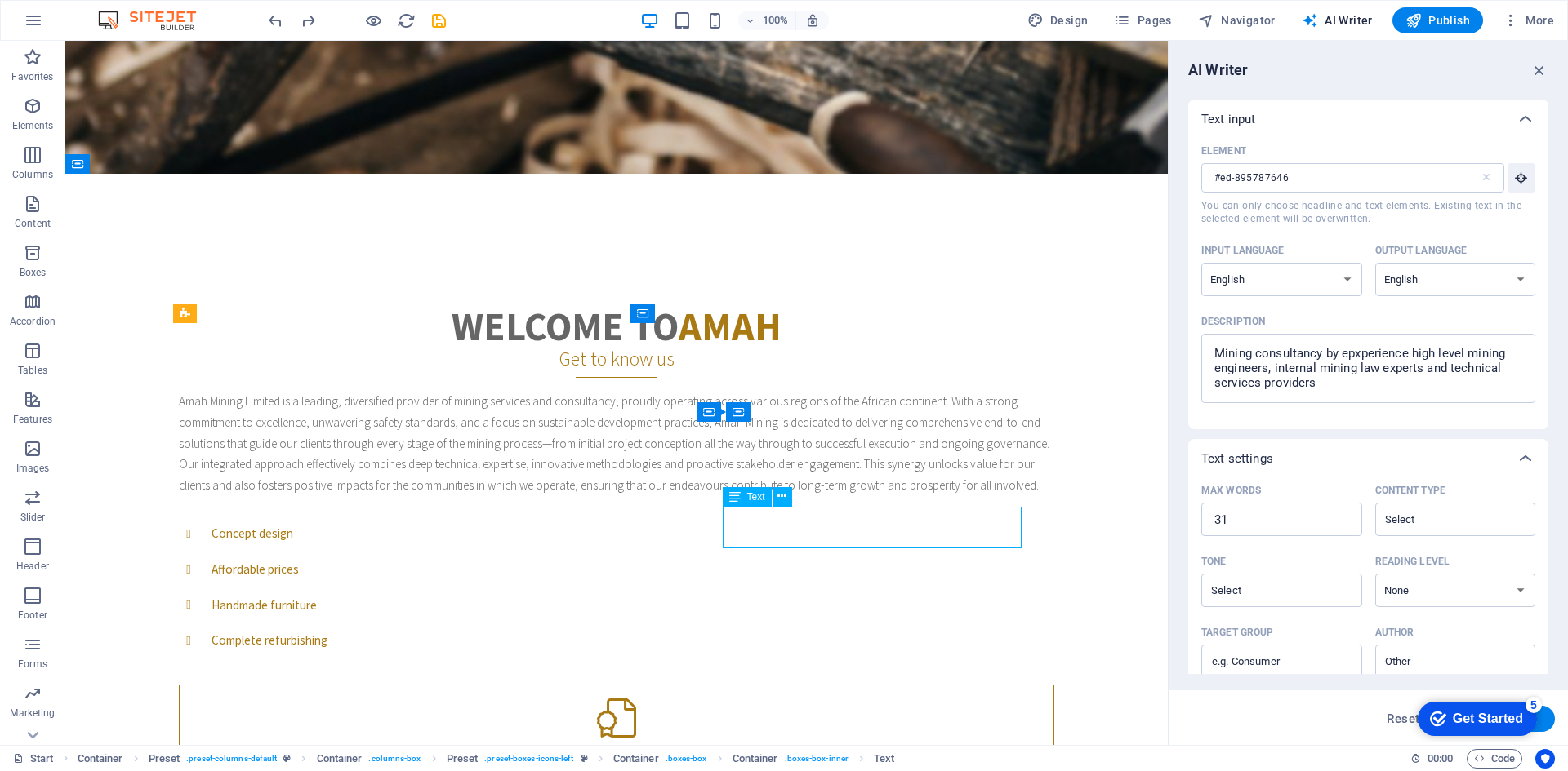
drag, startPoint x: 646, startPoint y: 548, endPoint x: 933, endPoint y: 549, distance: 287.0
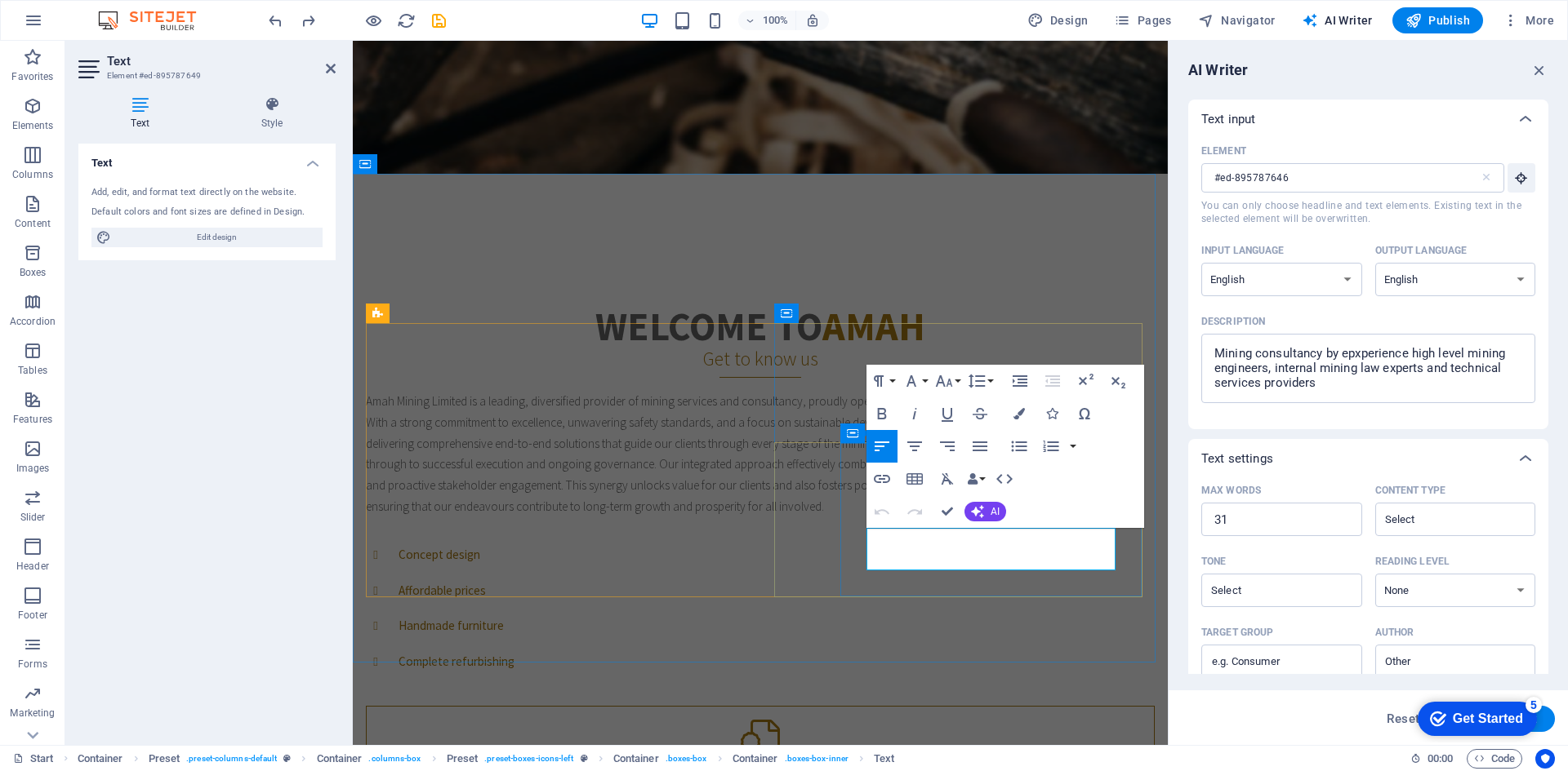
type input "#ed-895787649"
click at [997, 511] on span "AI" at bounding box center [995, 512] width 9 height 10
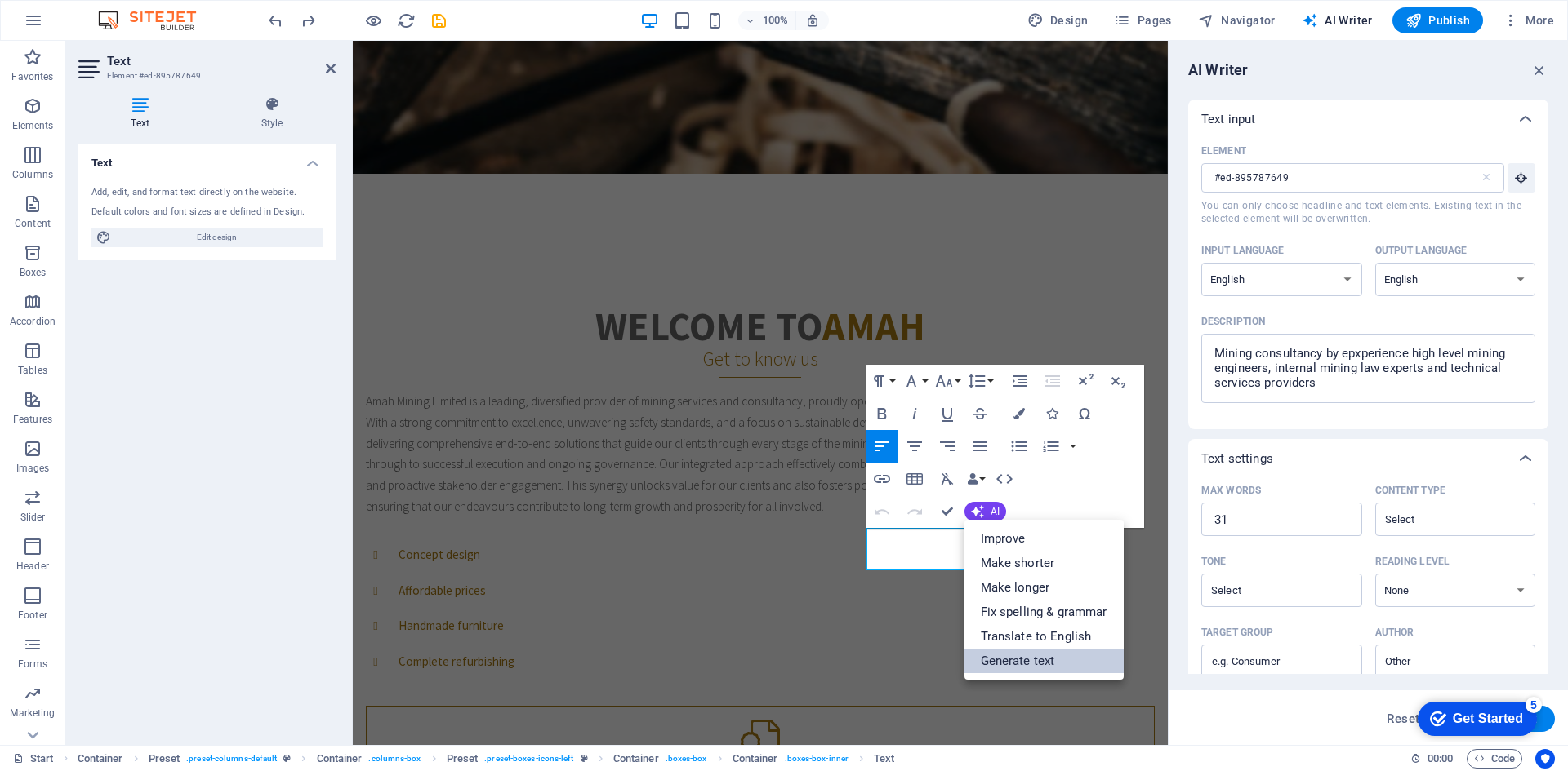
click at [1058, 653] on link "Generate text" at bounding box center [1044, 660] width 159 height 24
type input "10"
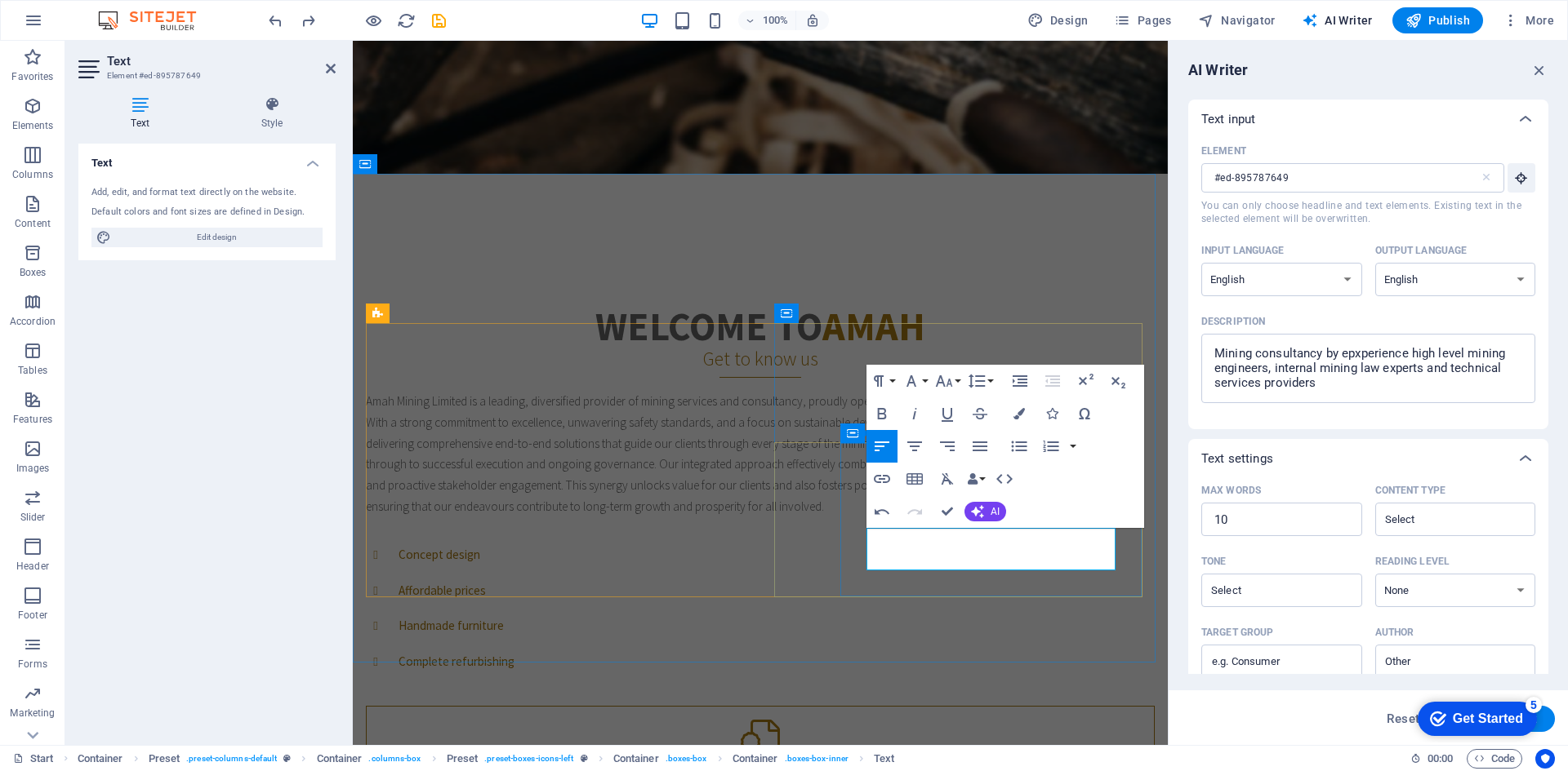
click at [981, 600] on div "Welcome to amah Get to know us Amah Mining Limited is a leading, diversified pr…" at bounding box center [760, 595] width 815 height 706
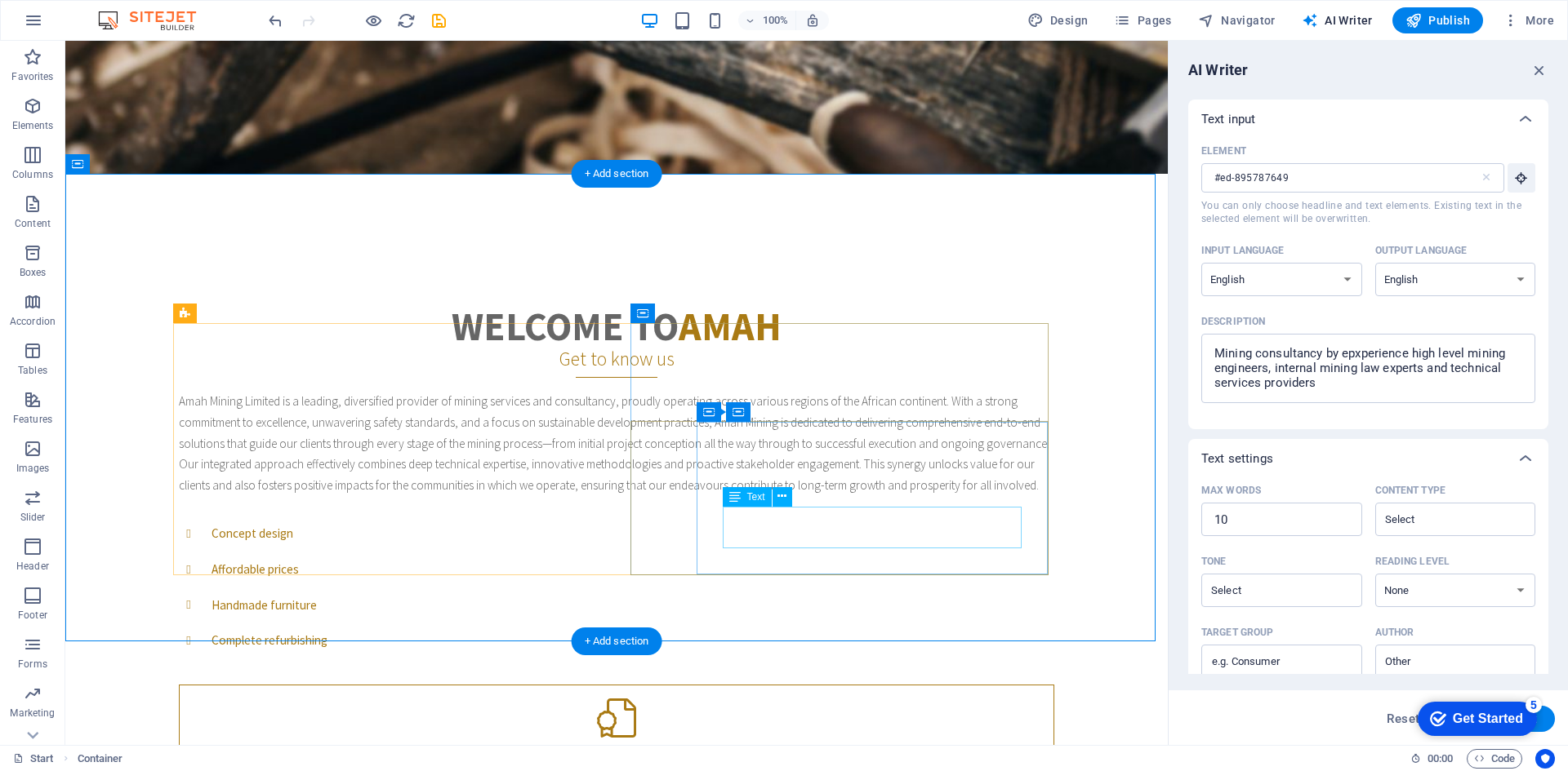
drag, startPoint x: 976, startPoint y: 525, endPoint x: 687, endPoint y: 525, distance: 289.0
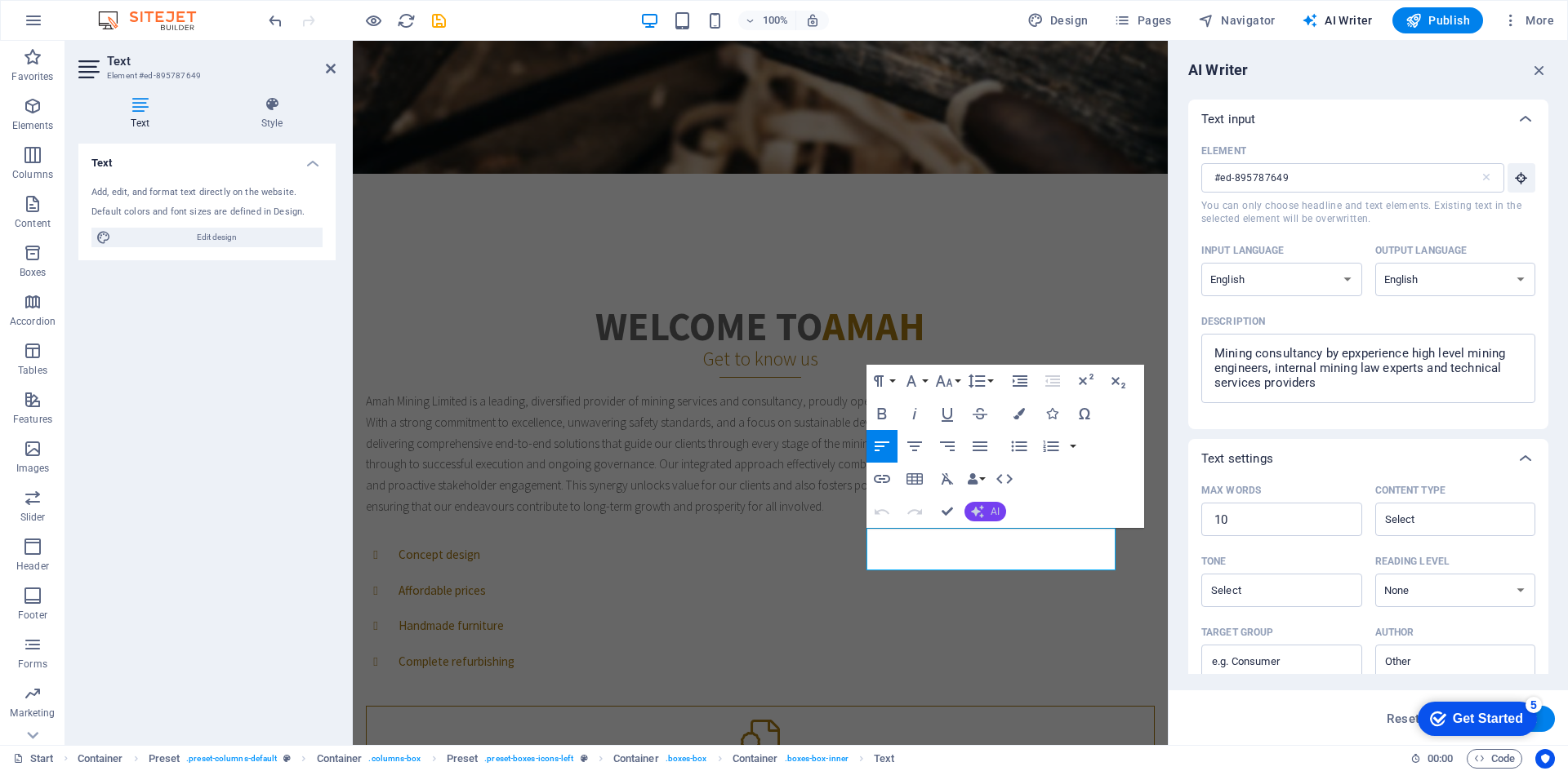
click at [995, 510] on span "AI" at bounding box center [995, 512] width 9 height 10
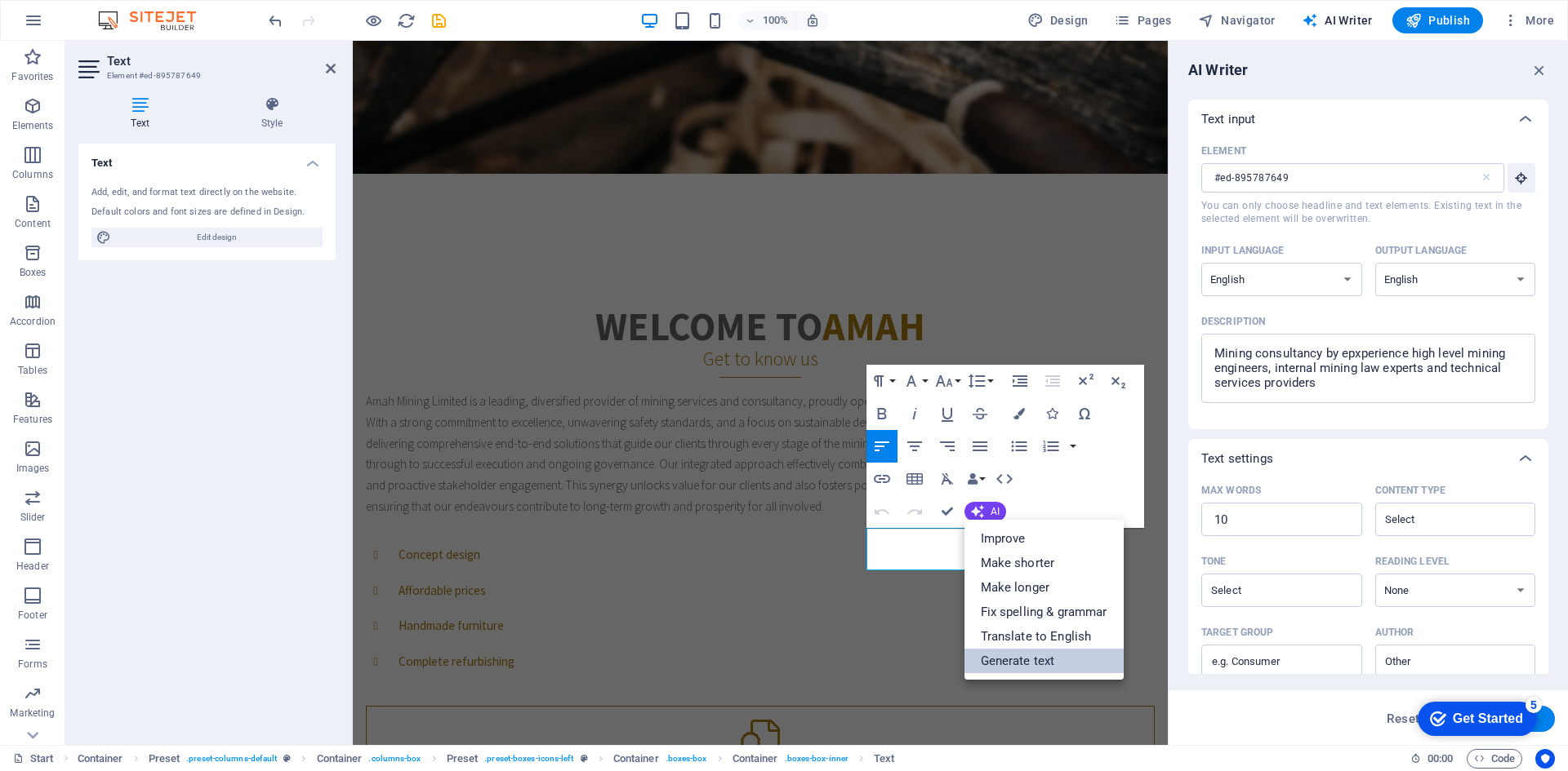
click at [1060, 658] on link "Generate text" at bounding box center [1044, 660] width 159 height 24
type input "11"
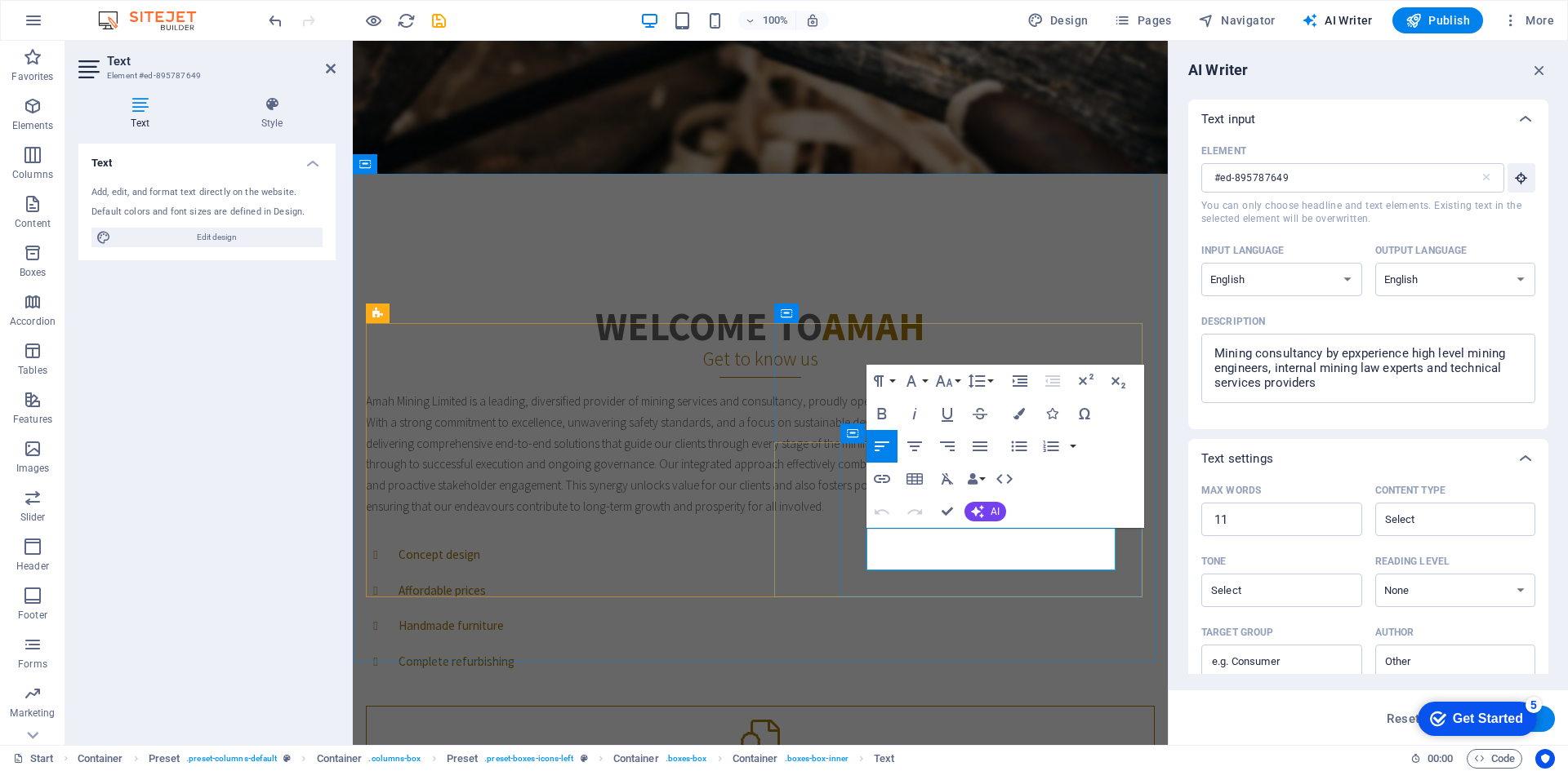
click at [1000, 518] on button "AI" at bounding box center [985, 511] width 42 height 19
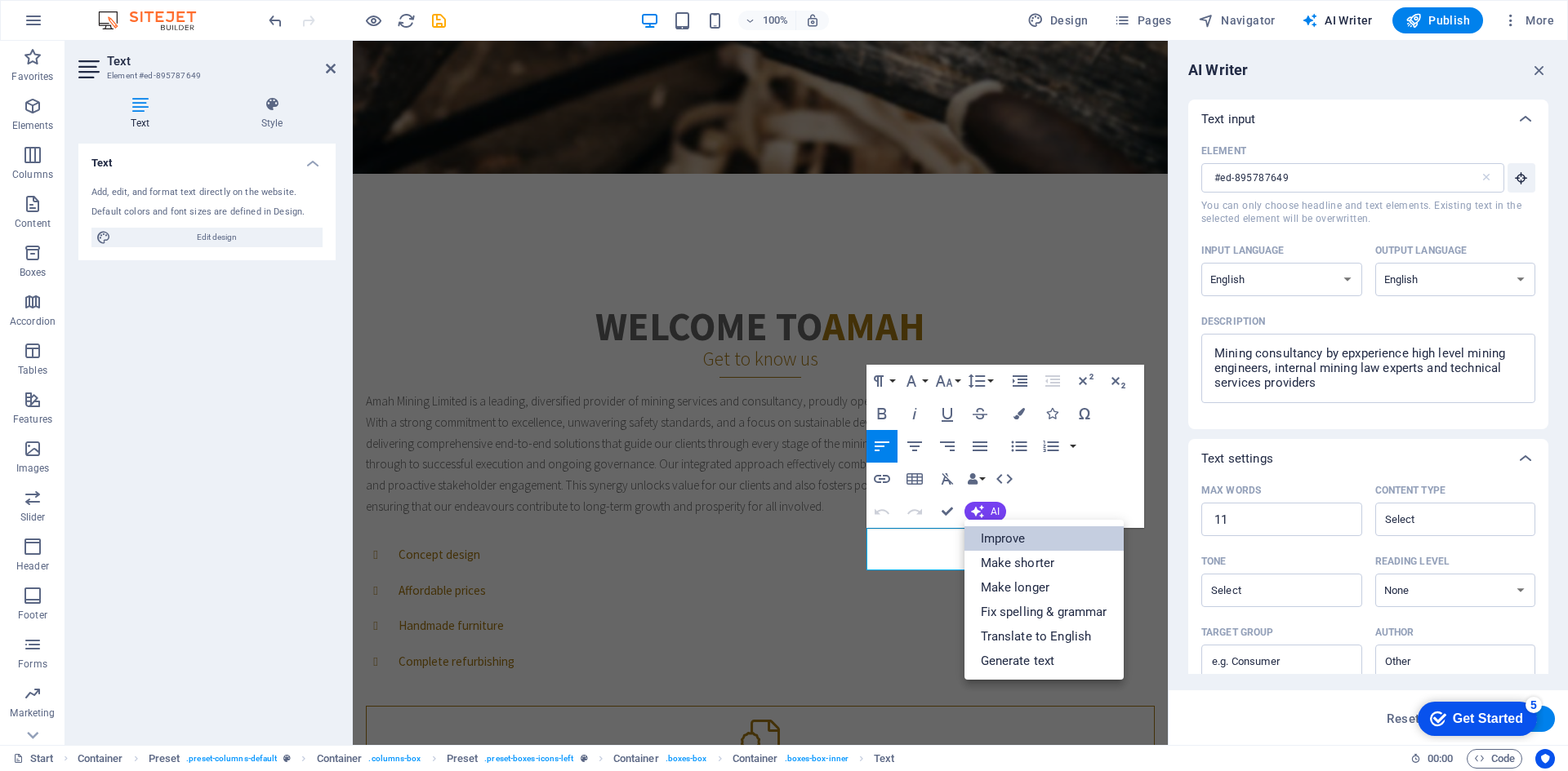
click at [1019, 541] on link "Improve" at bounding box center [1044, 539] width 159 height 24
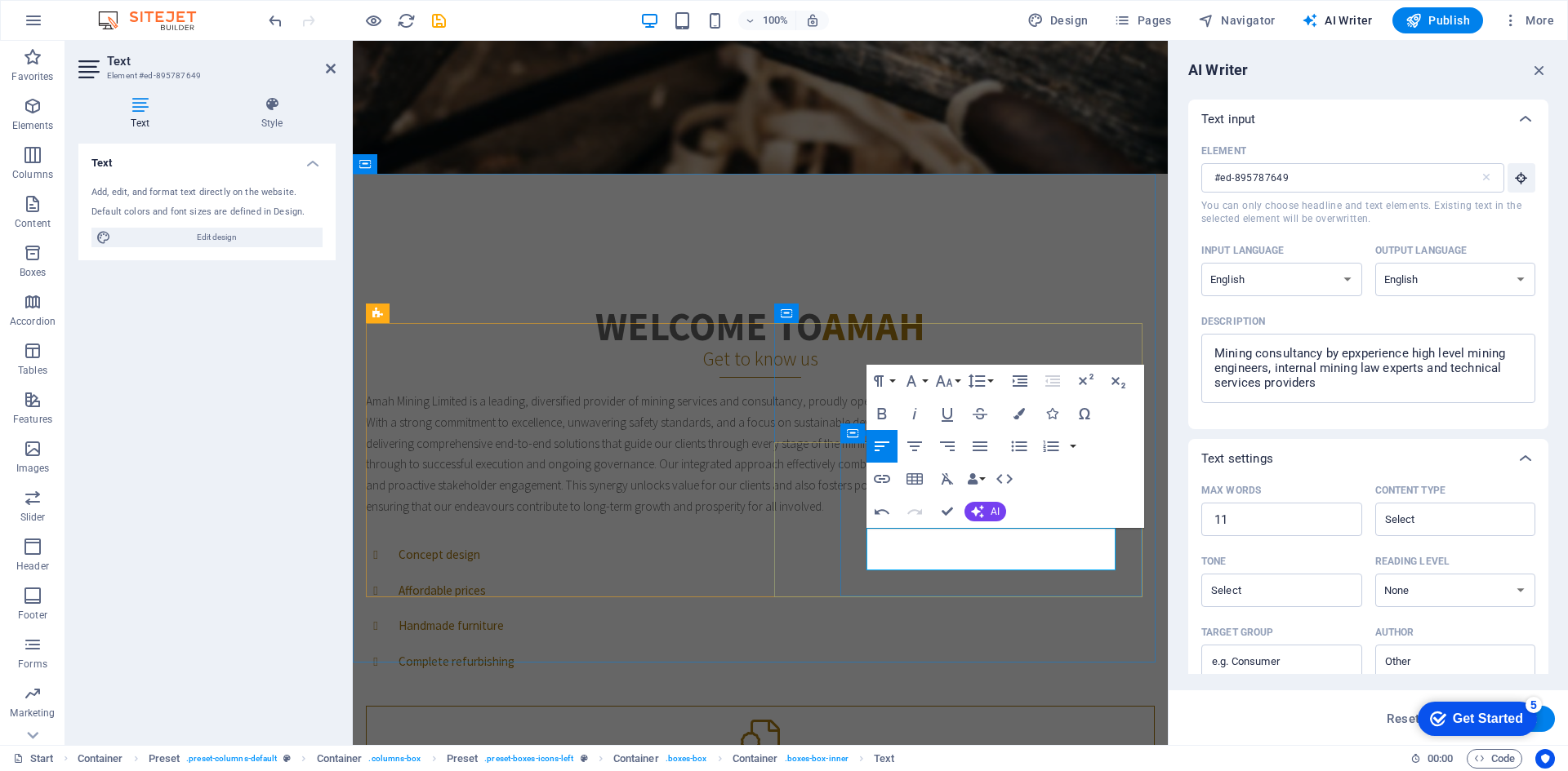
click at [990, 507] on span "AI" at bounding box center [995, 512] width 9 height 10
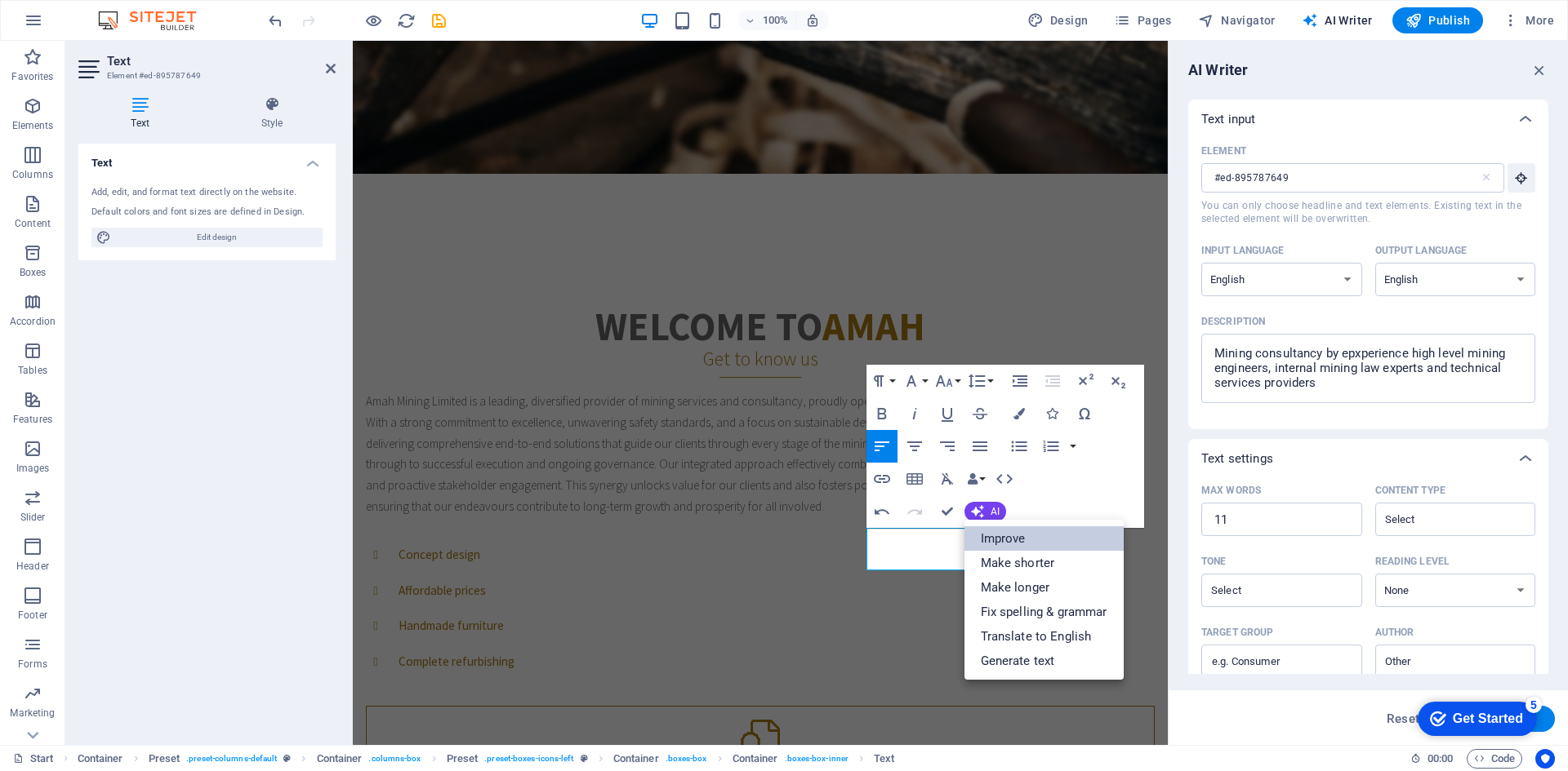
click at [1028, 537] on link "Improve" at bounding box center [1044, 539] width 159 height 24
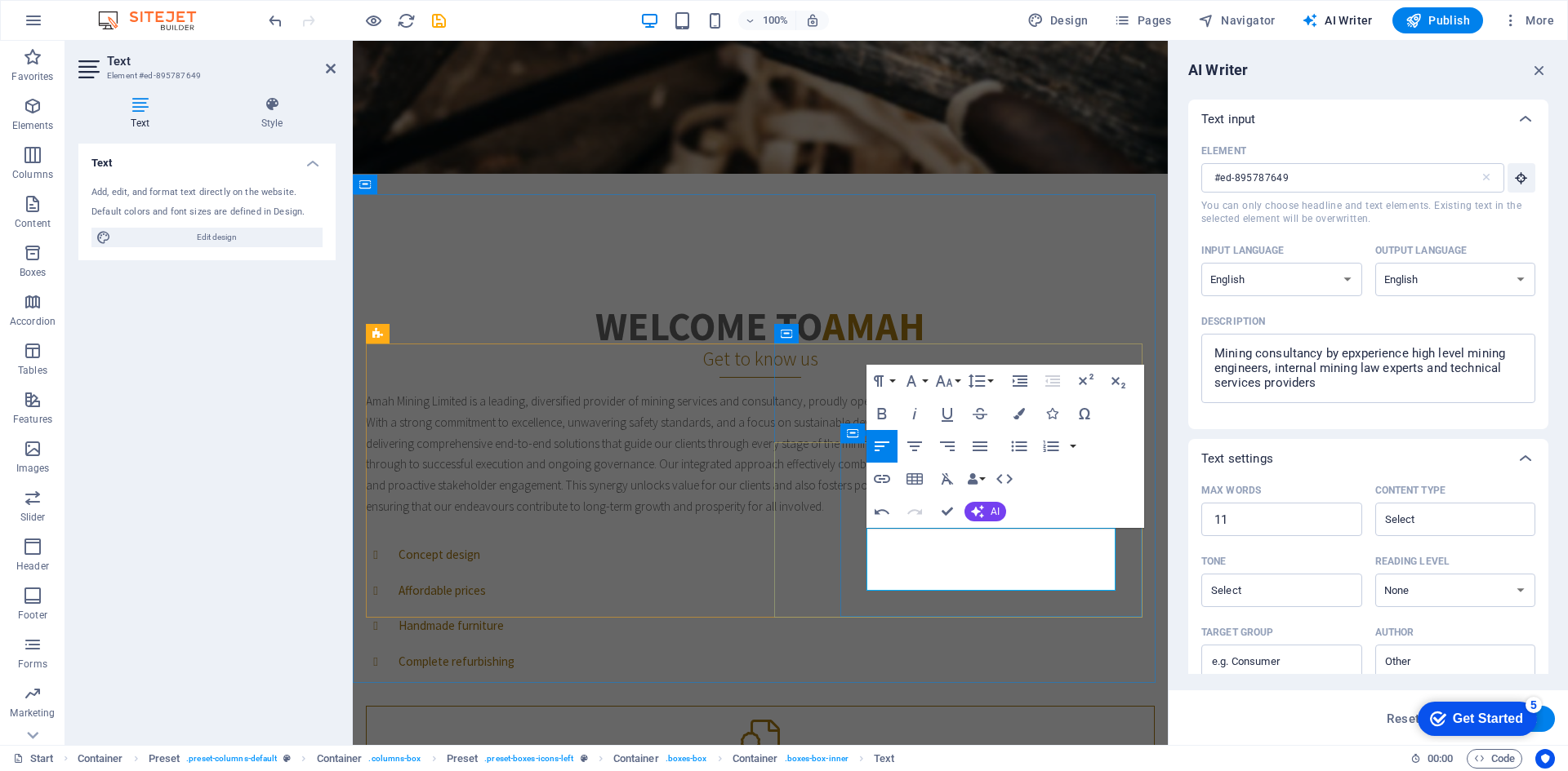
scroll to position [551, 0]
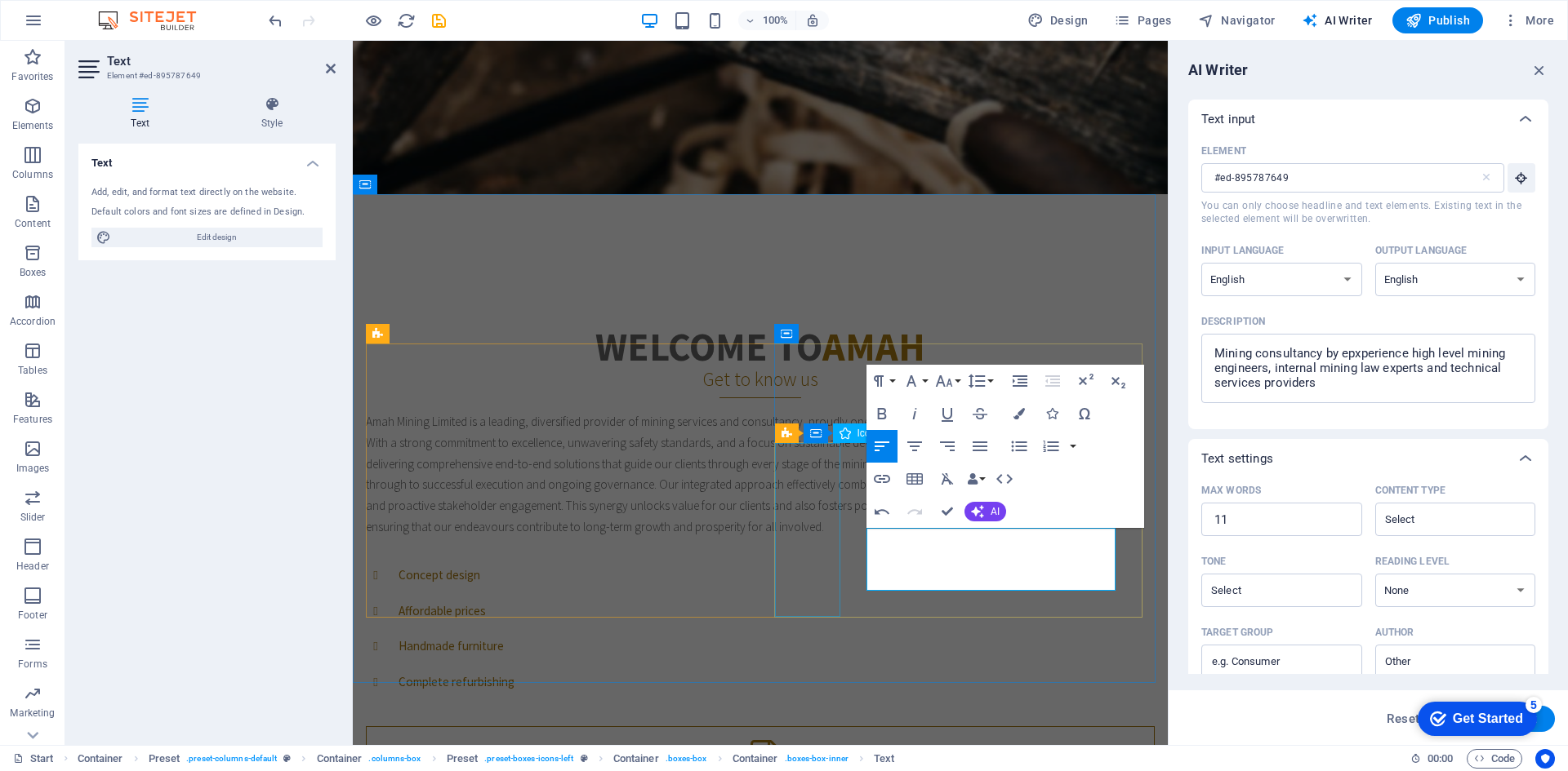
click at [823, 727] on figure at bounding box center [760, 760] width 787 height 65
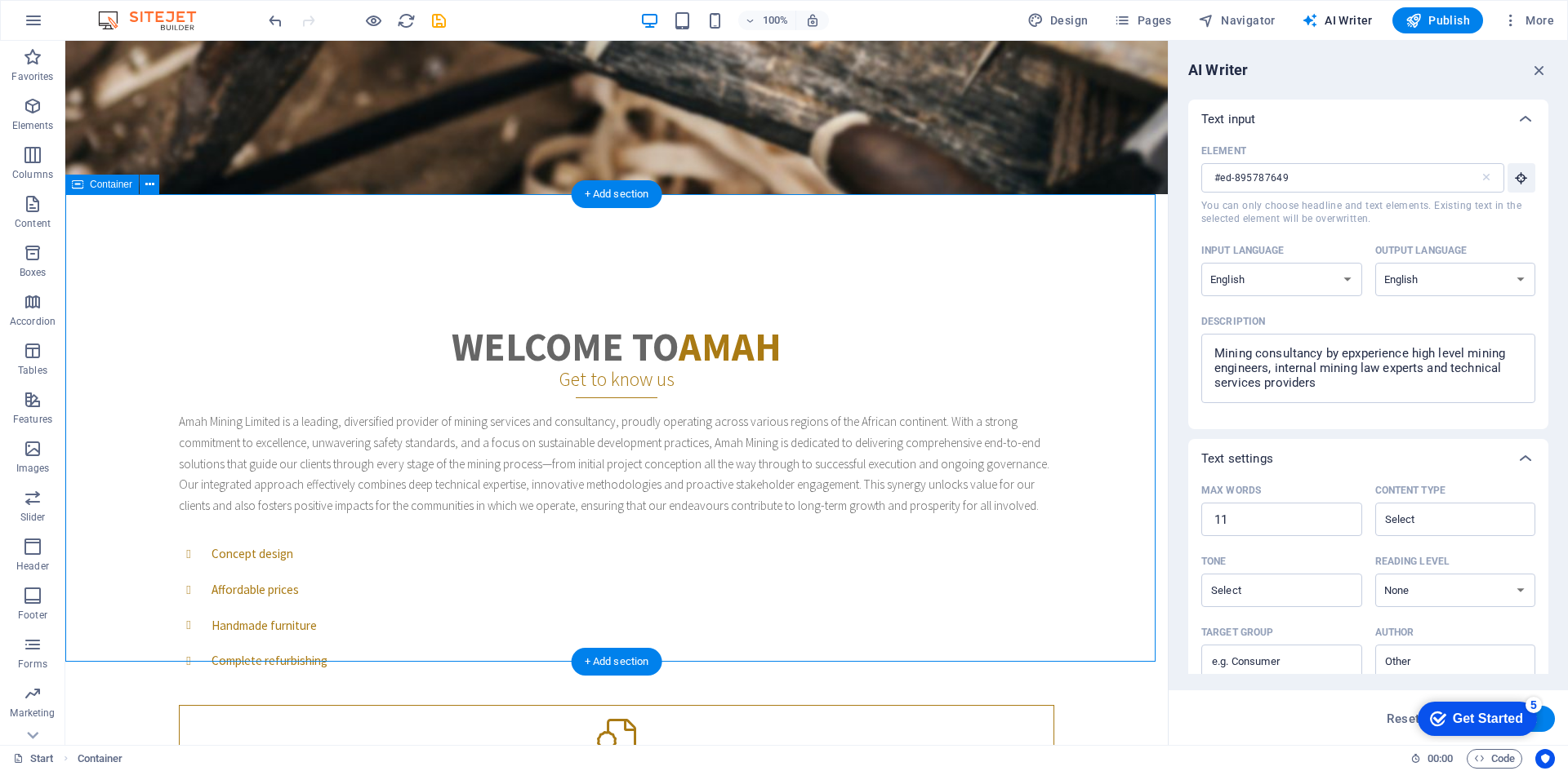
click at [1085, 544] on div "Welcome to amah Get to know us Amah Mining Limited is a leading, diversified pr…" at bounding box center [616, 604] width 1102 height 685
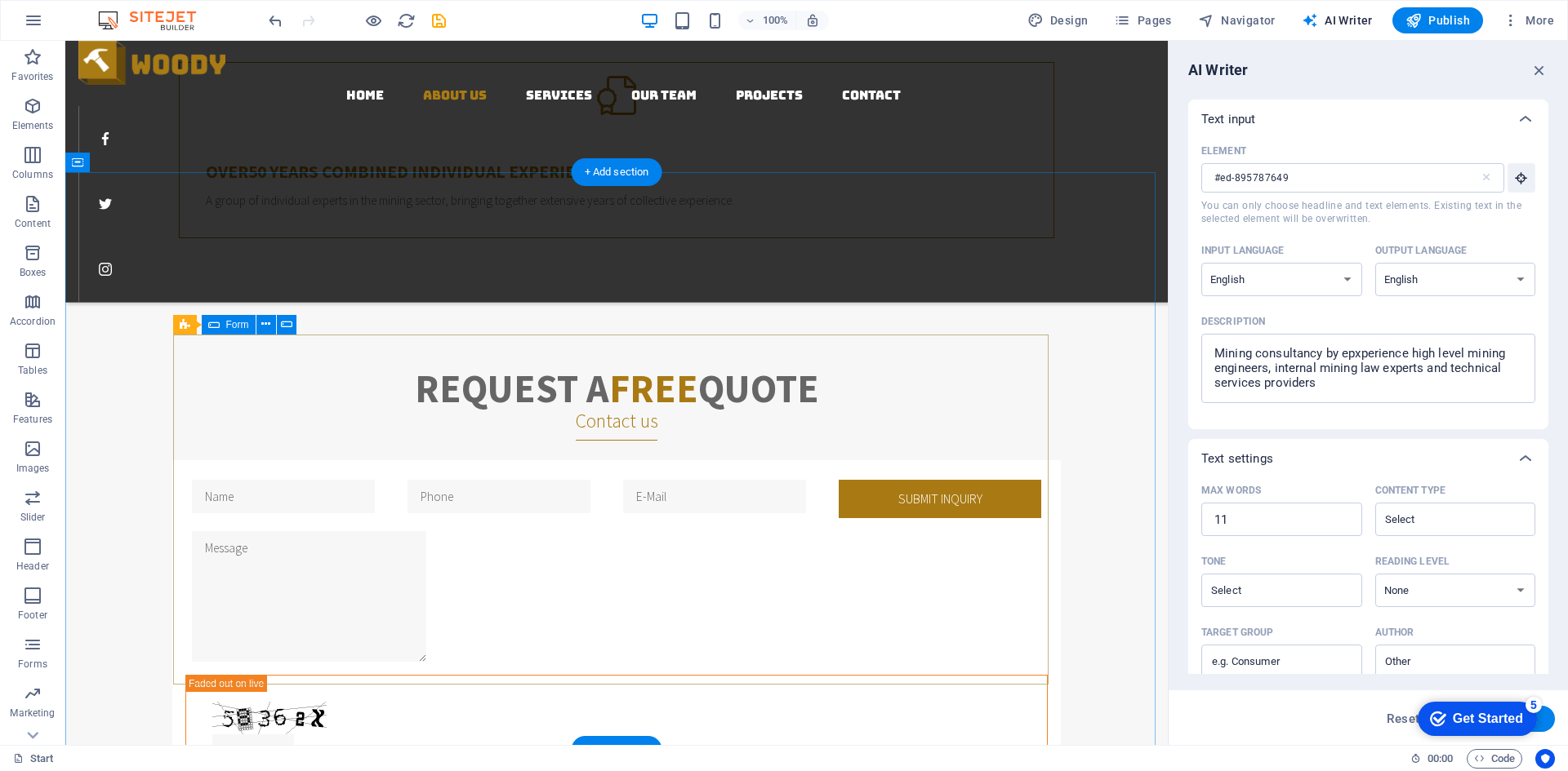
scroll to position [1040, 0]
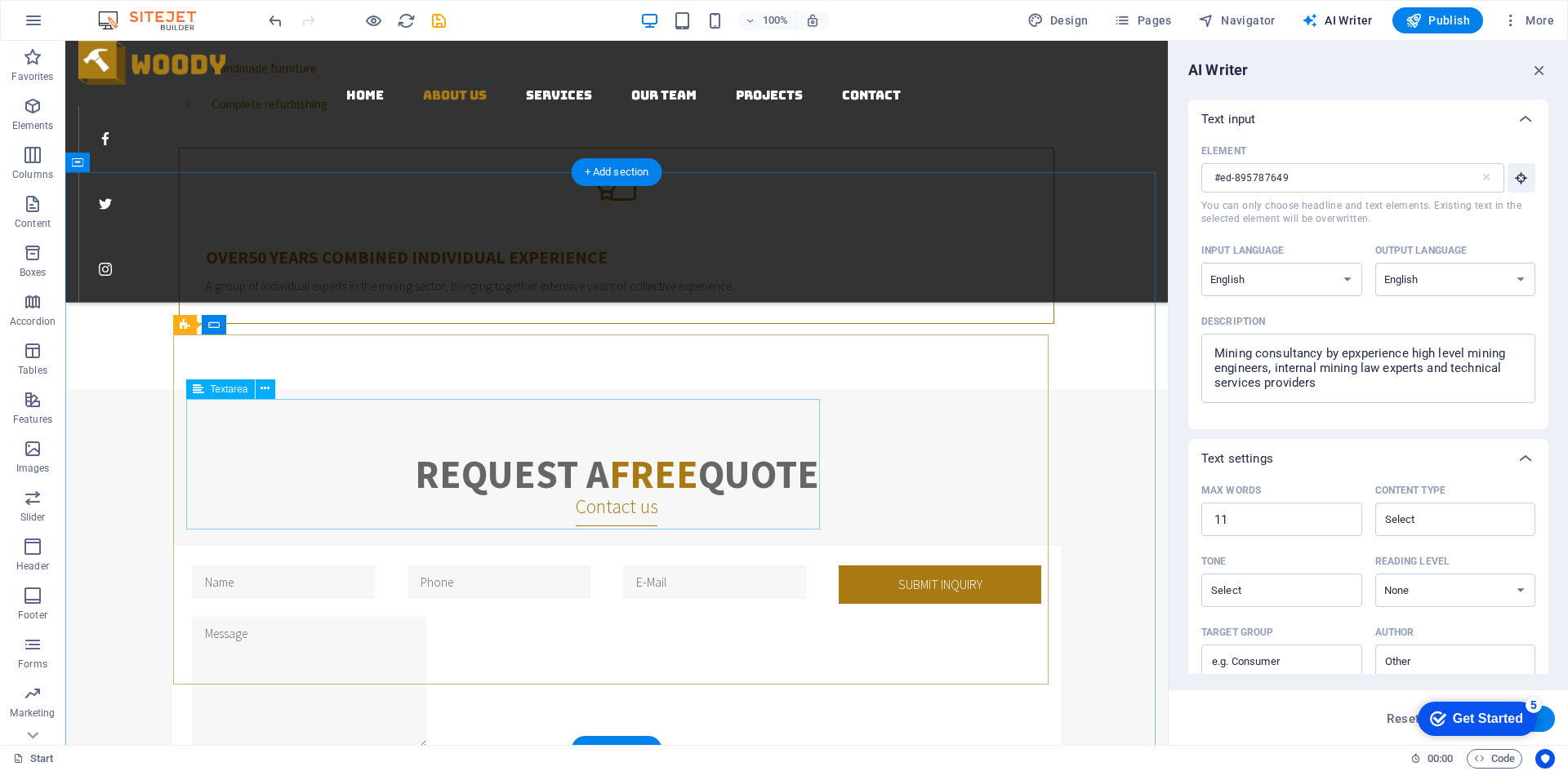
click at [765, 617] on div at bounding box center [509, 685] width 634 height 137
click at [654, 565] on div at bounding box center [724, 585] width 202 height 39
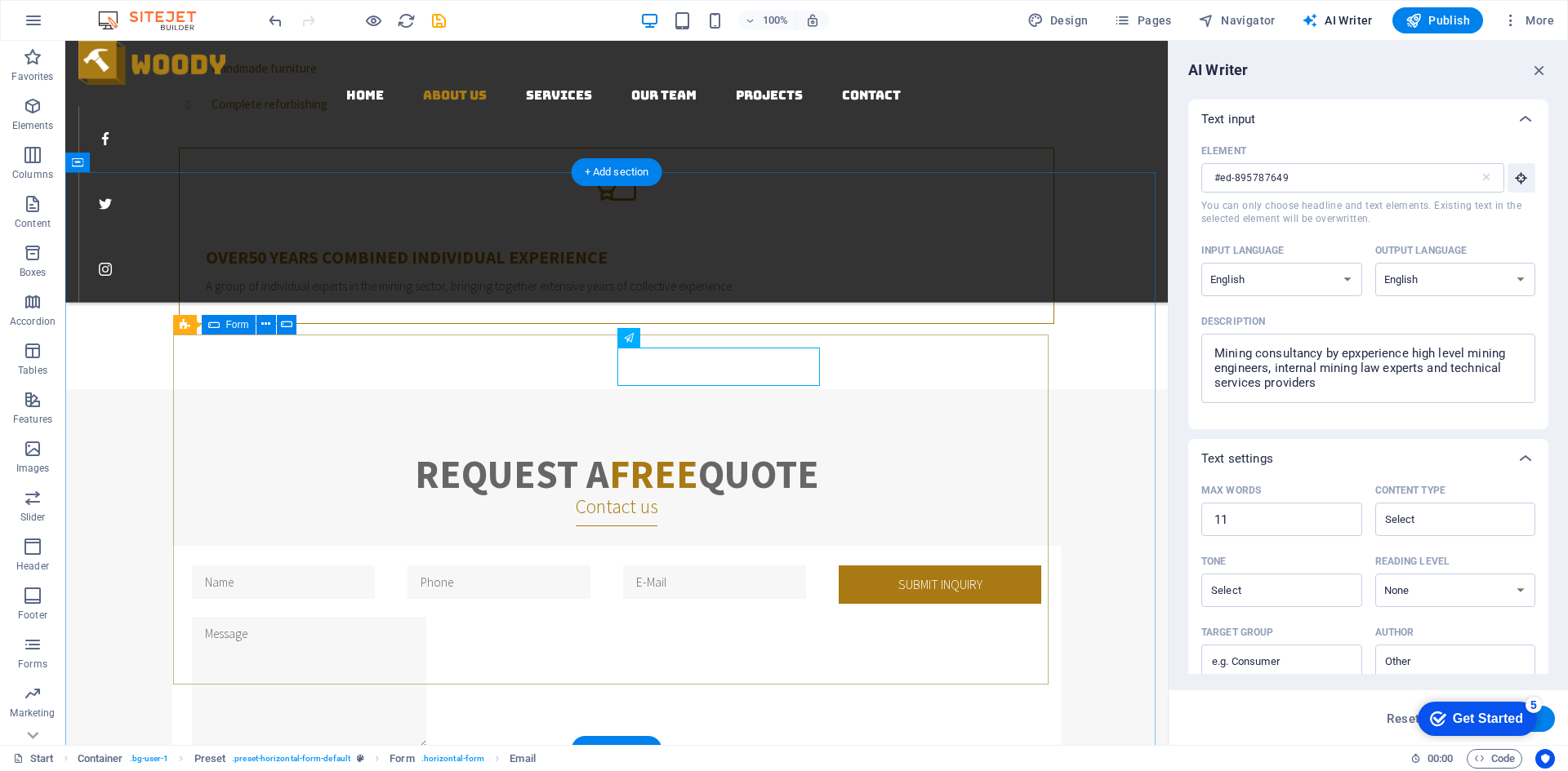
click at [802, 546] on div "Submit inquiry Unreadable? Load new I have read and understand the privacy poli…" at bounding box center [616, 749] width 875 height 406
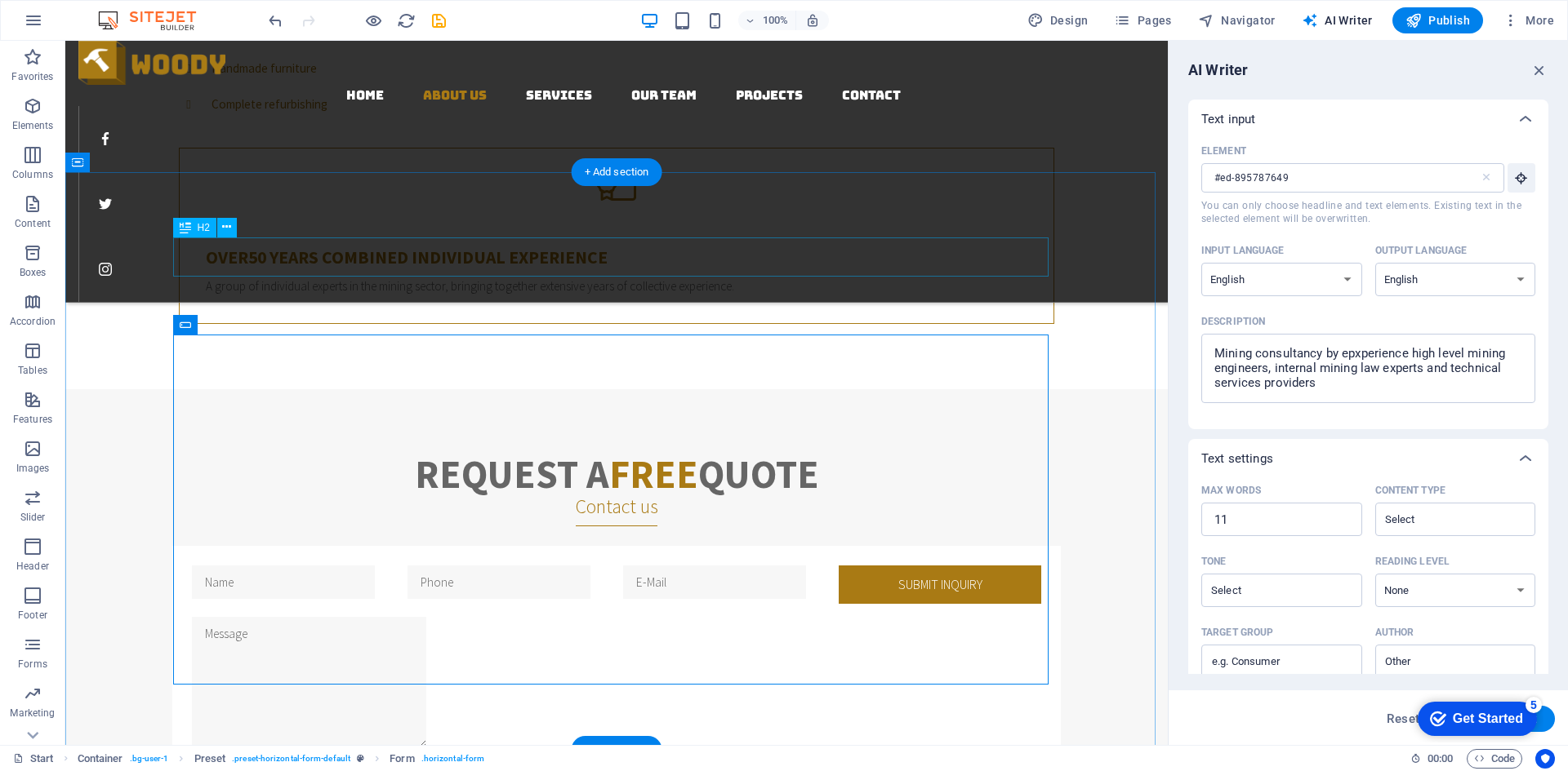
click at [630, 455] on div "Request a Free Quote" at bounding box center [616, 474] width 875 height 39
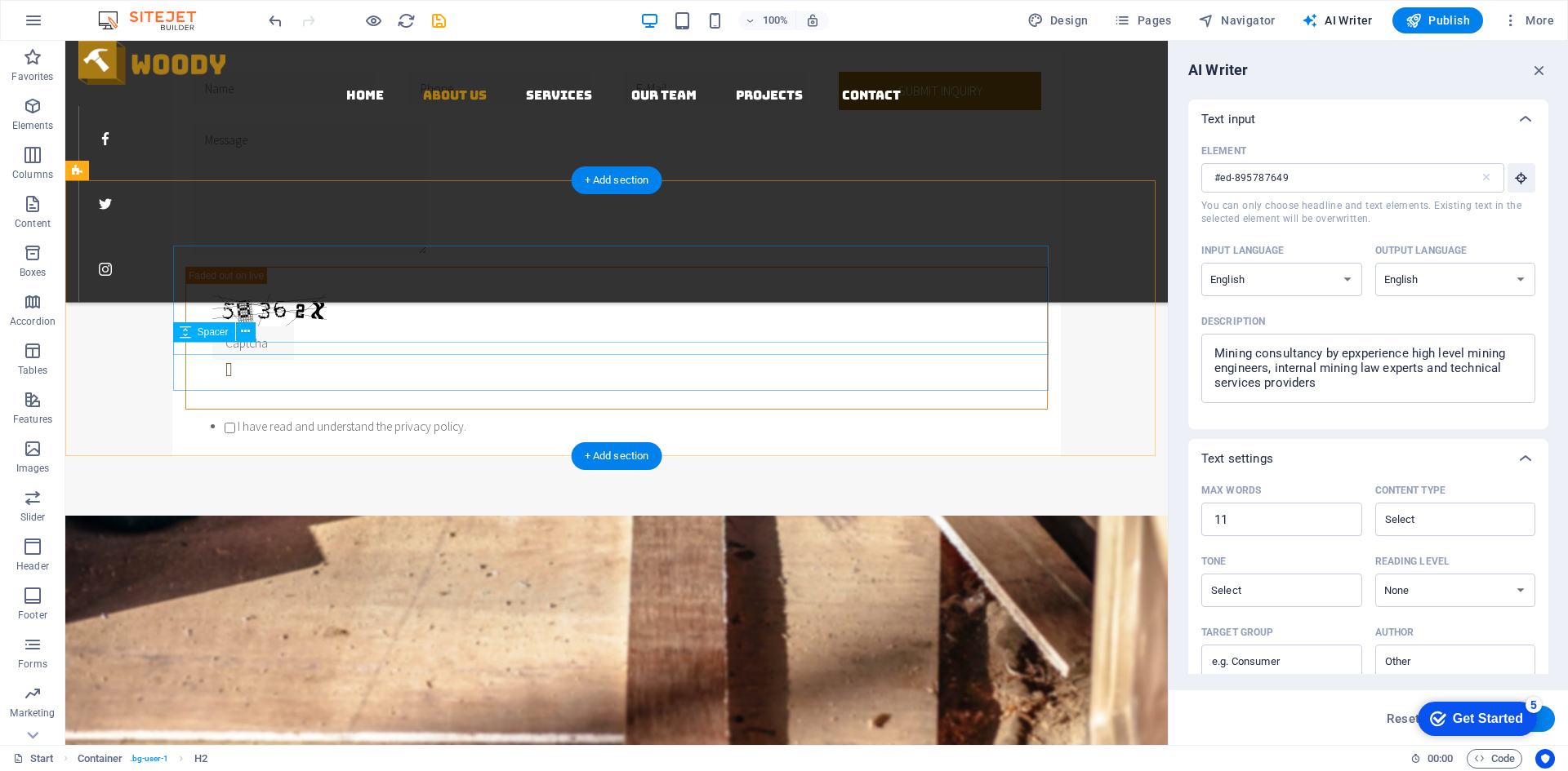
scroll to position [1612, 0]
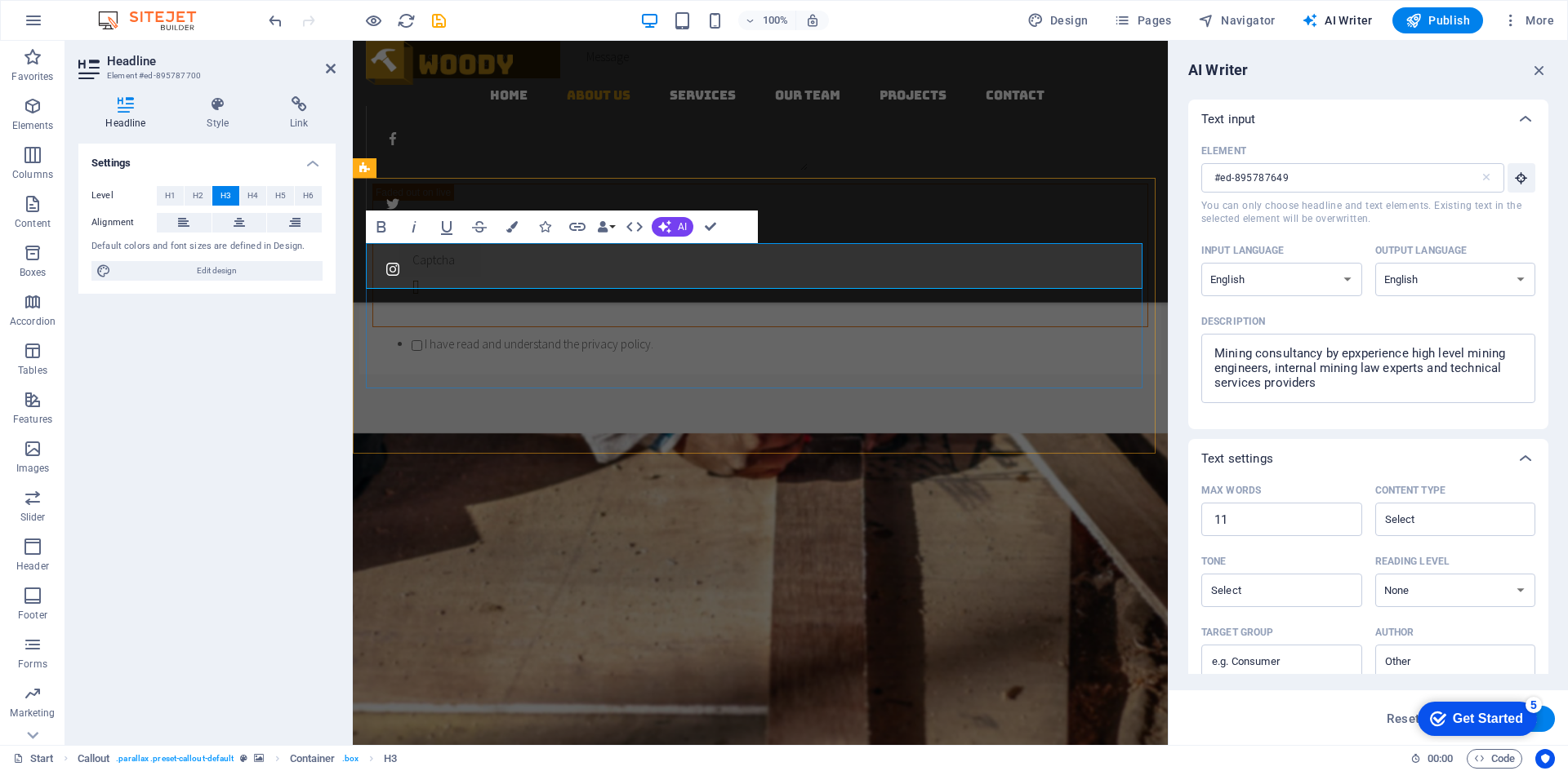
type input "#ed-895787700"
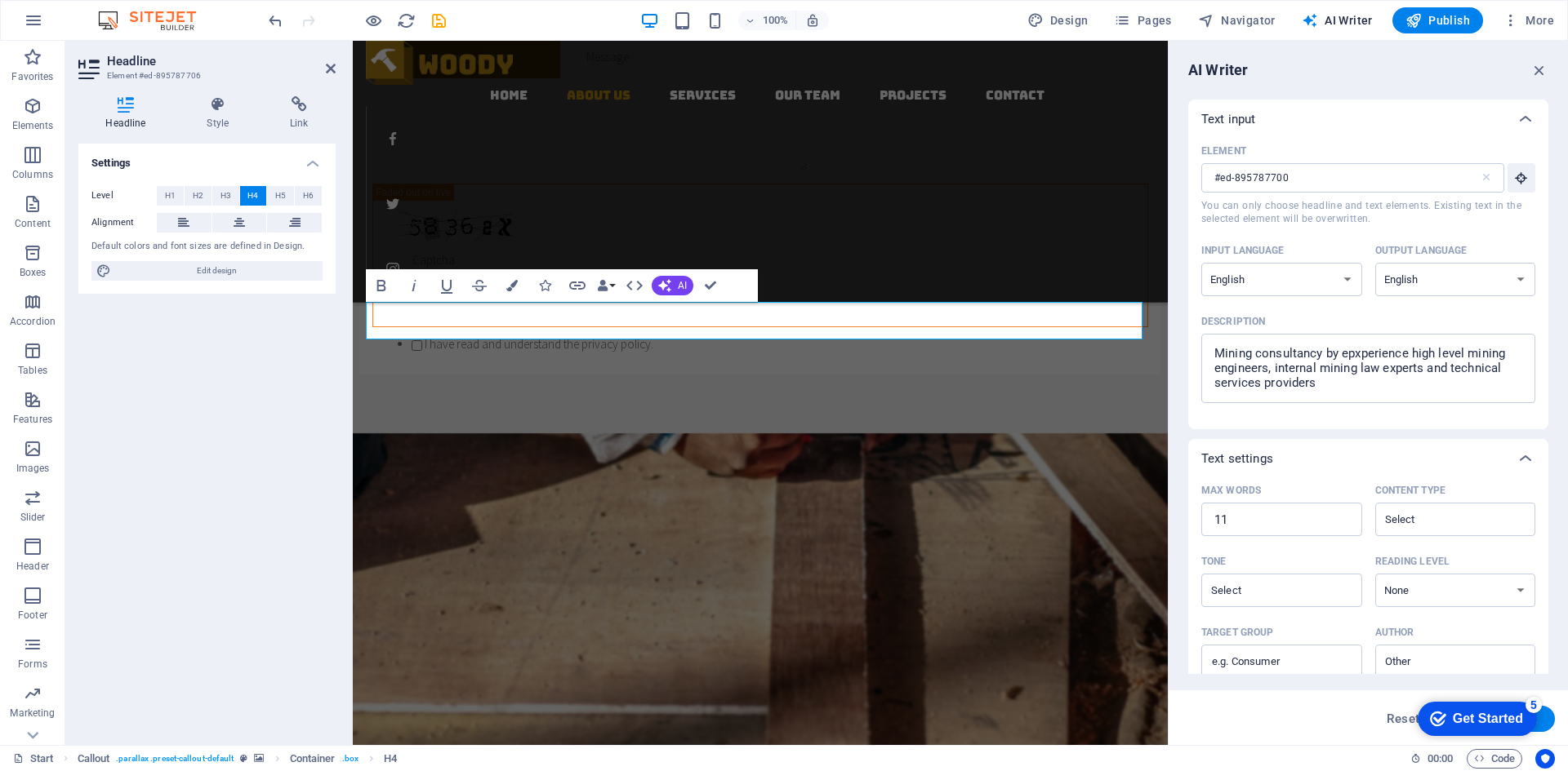
click at [344, 315] on div "Headline Style Link Settings Level H1 H2 H3 H4 H5 H6 Alignment Default colors a…" at bounding box center [207, 414] width 284 height 662
type input "#ed-895787706"
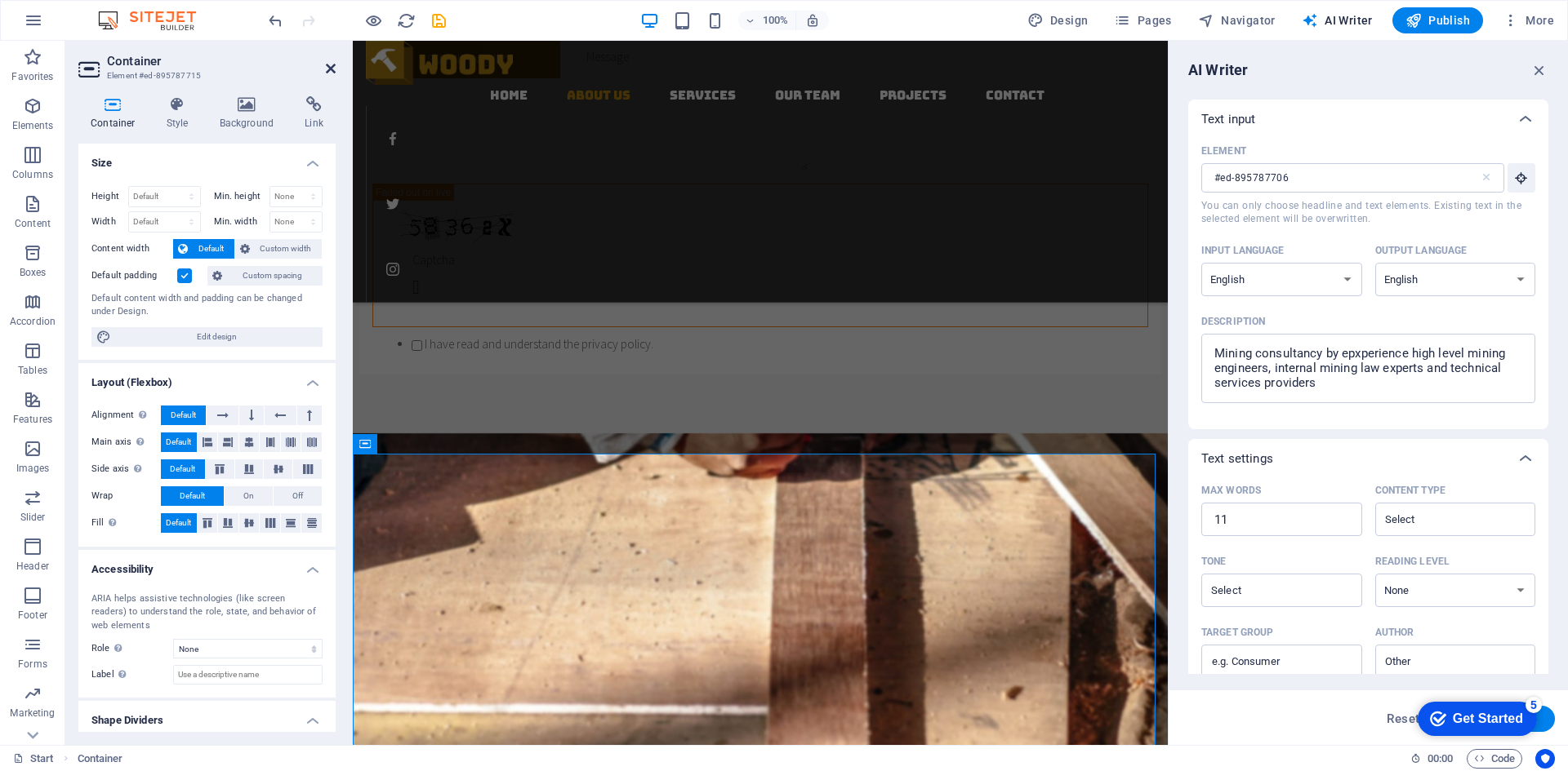
click at [333, 68] on icon at bounding box center [331, 69] width 10 height 13
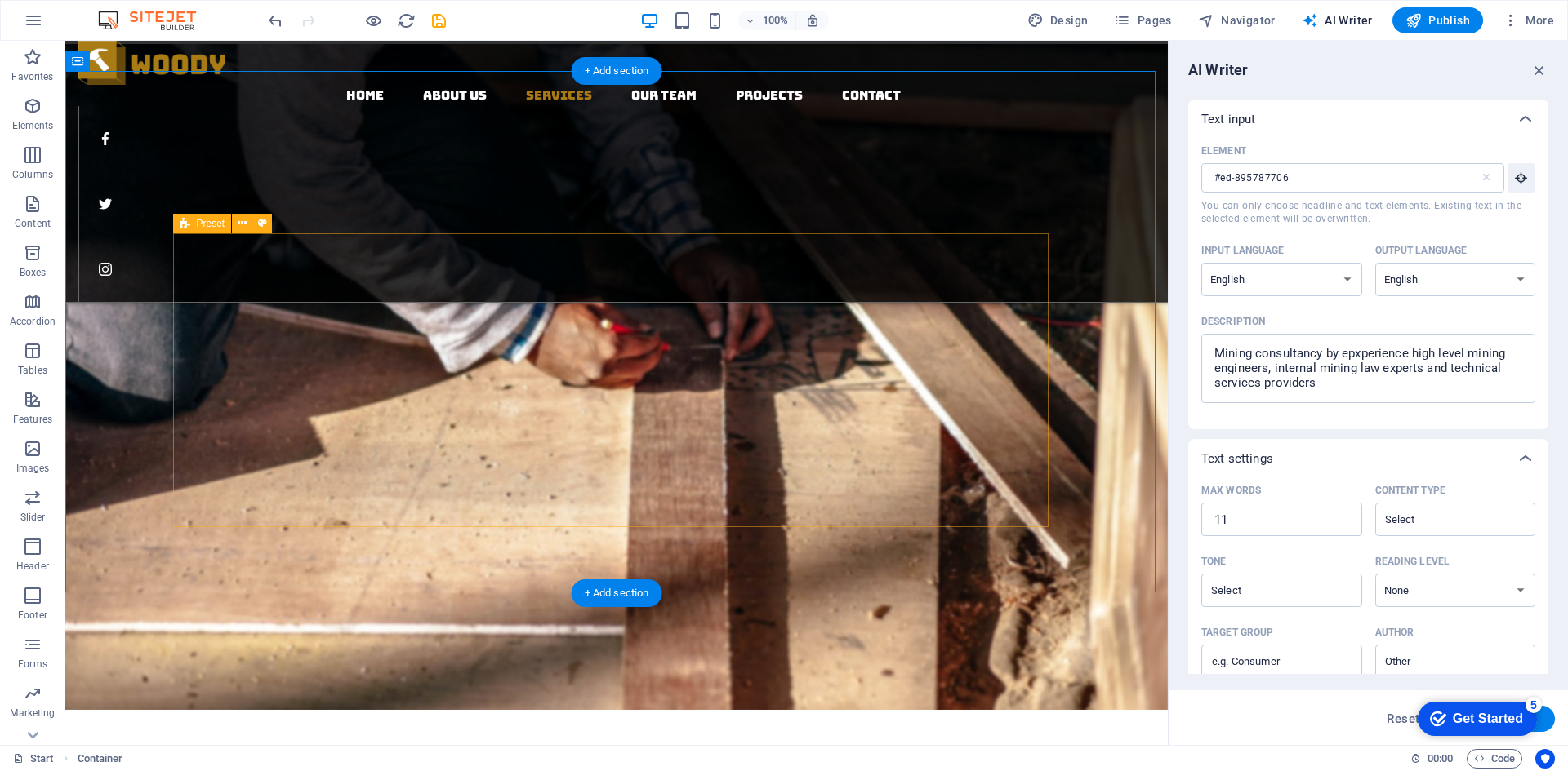
scroll to position [2020, 0]
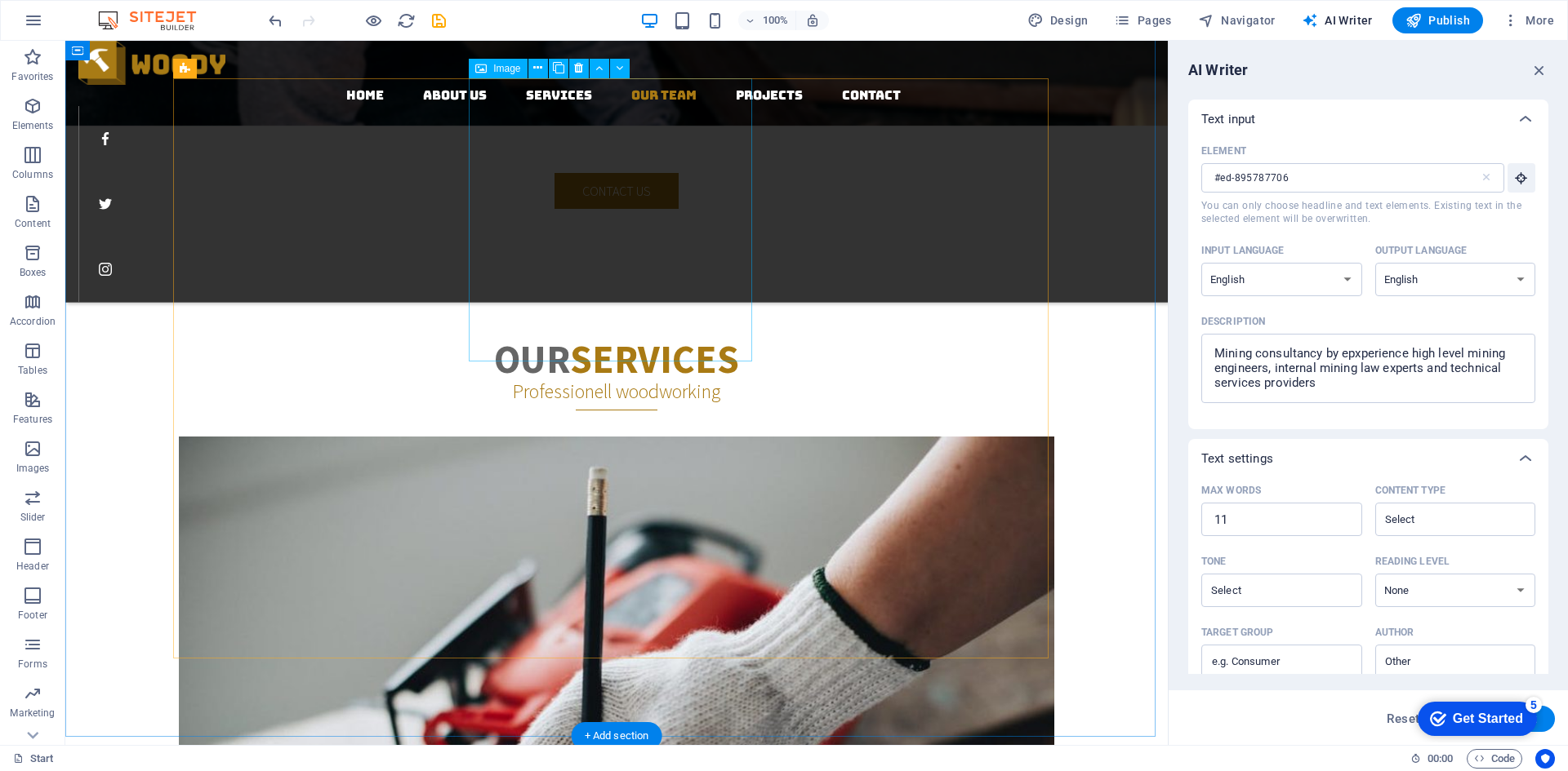
scroll to position [2592, 0]
